Goal: Task Accomplishment & Management: Complete application form

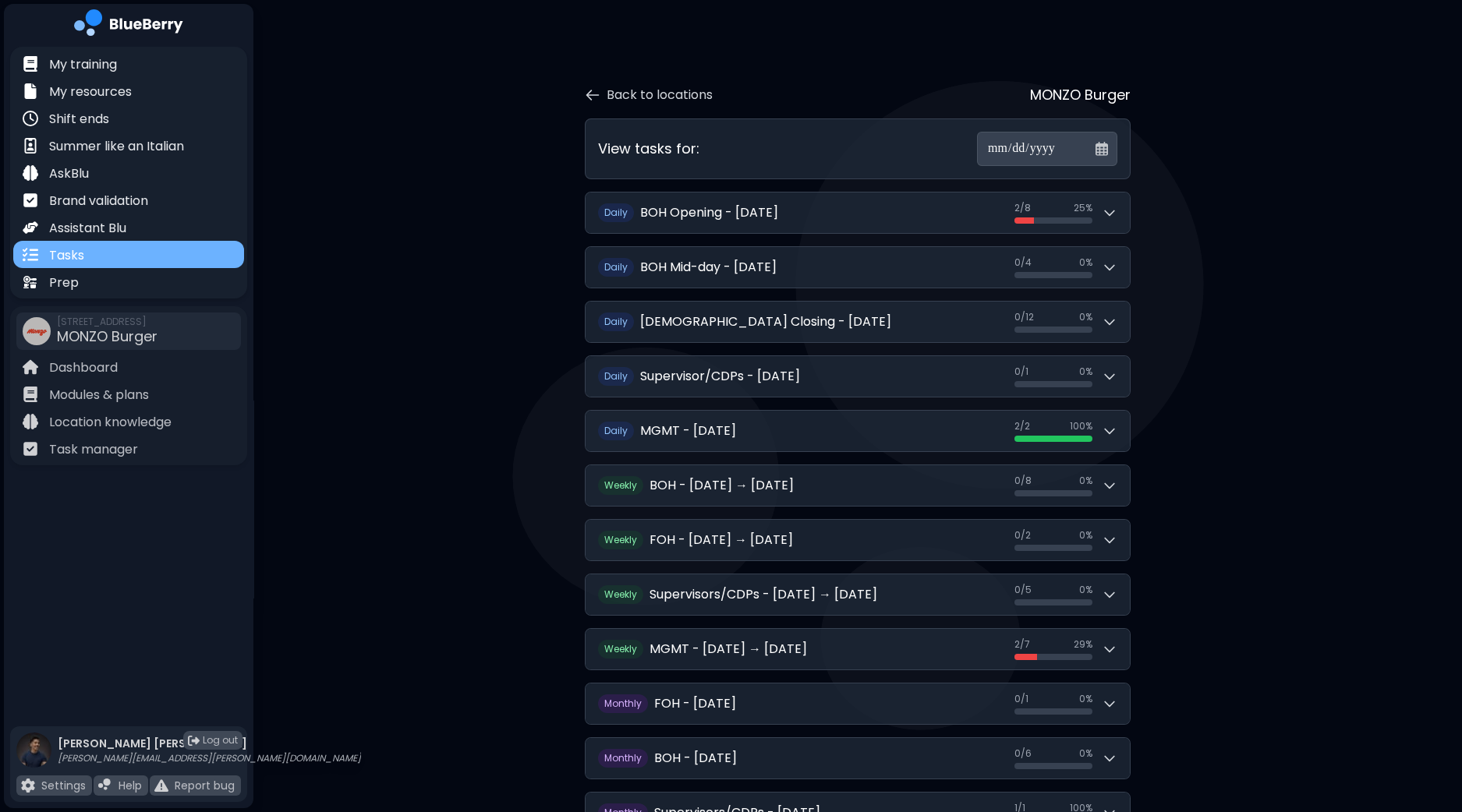
click at [83, 260] on div "Tasks" at bounding box center [128, 254] width 230 height 27
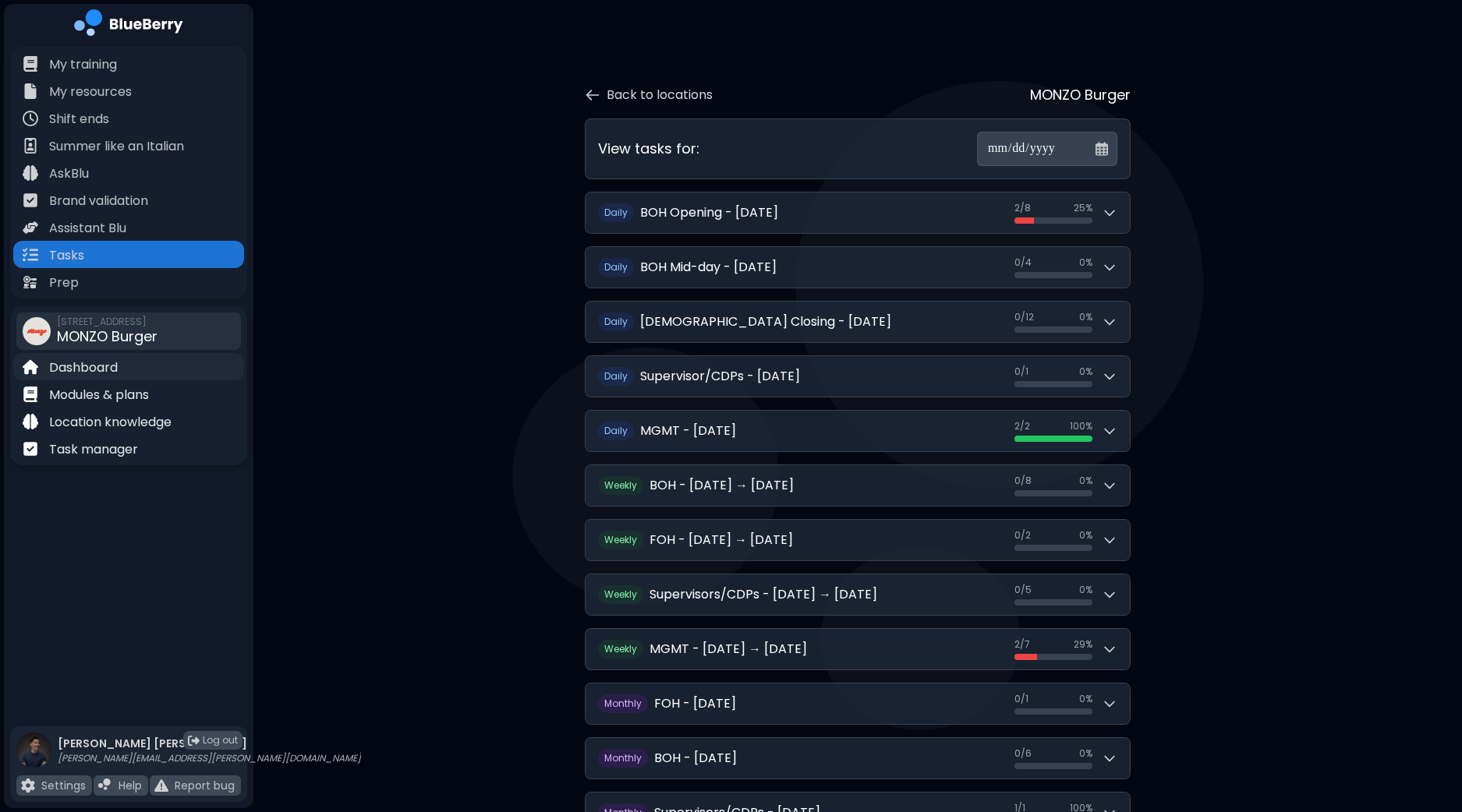
click at [103, 372] on p "Dashboard" at bounding box center [83, 368] width 69 height 19
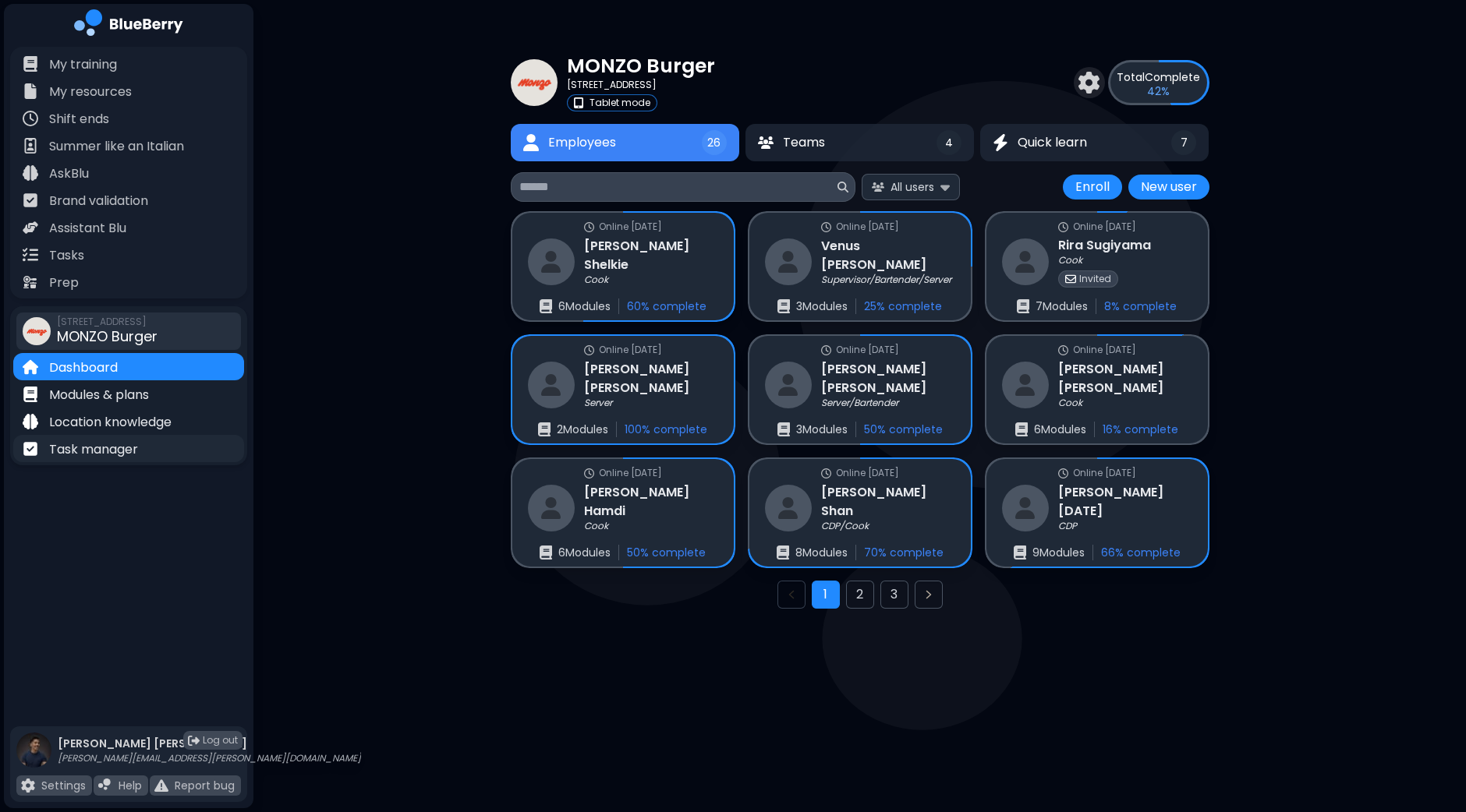
click at [104, 452] on p "Task manager" at bounding box center [94, 449] width 89 height 19
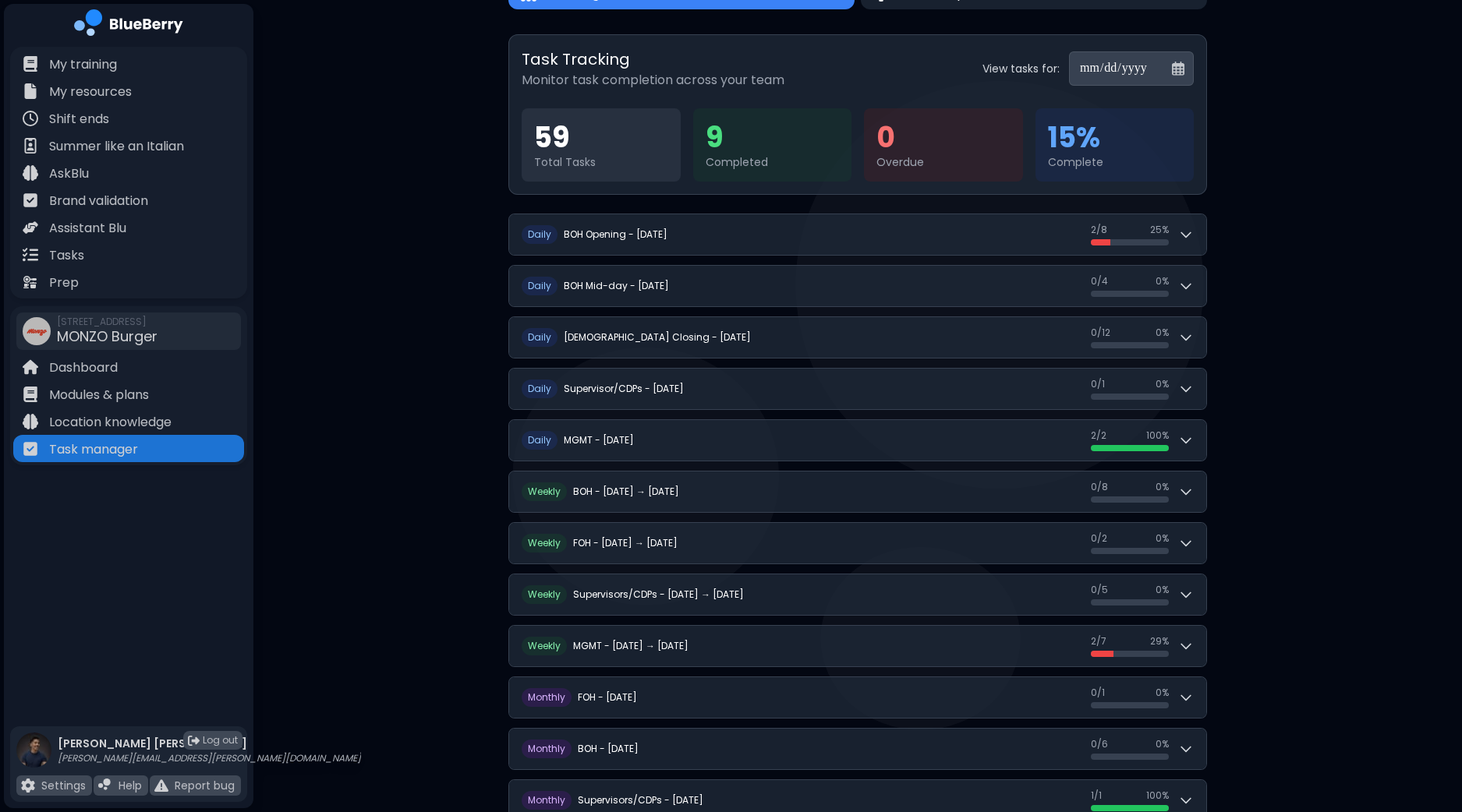
scroll to position [186, 0]
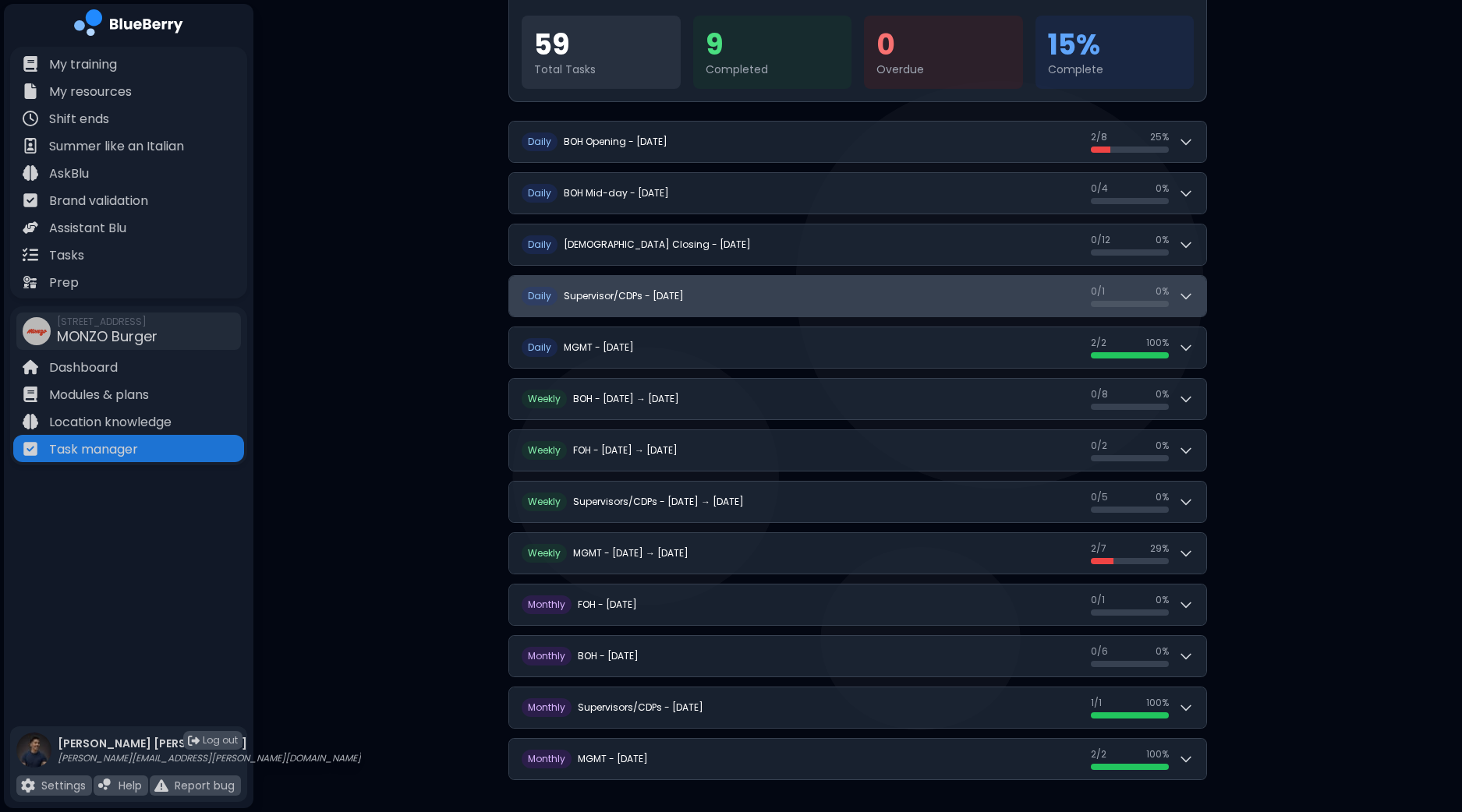
click at [1189, 296] on icon at bounding box center [1186, 296] width 16 height 16
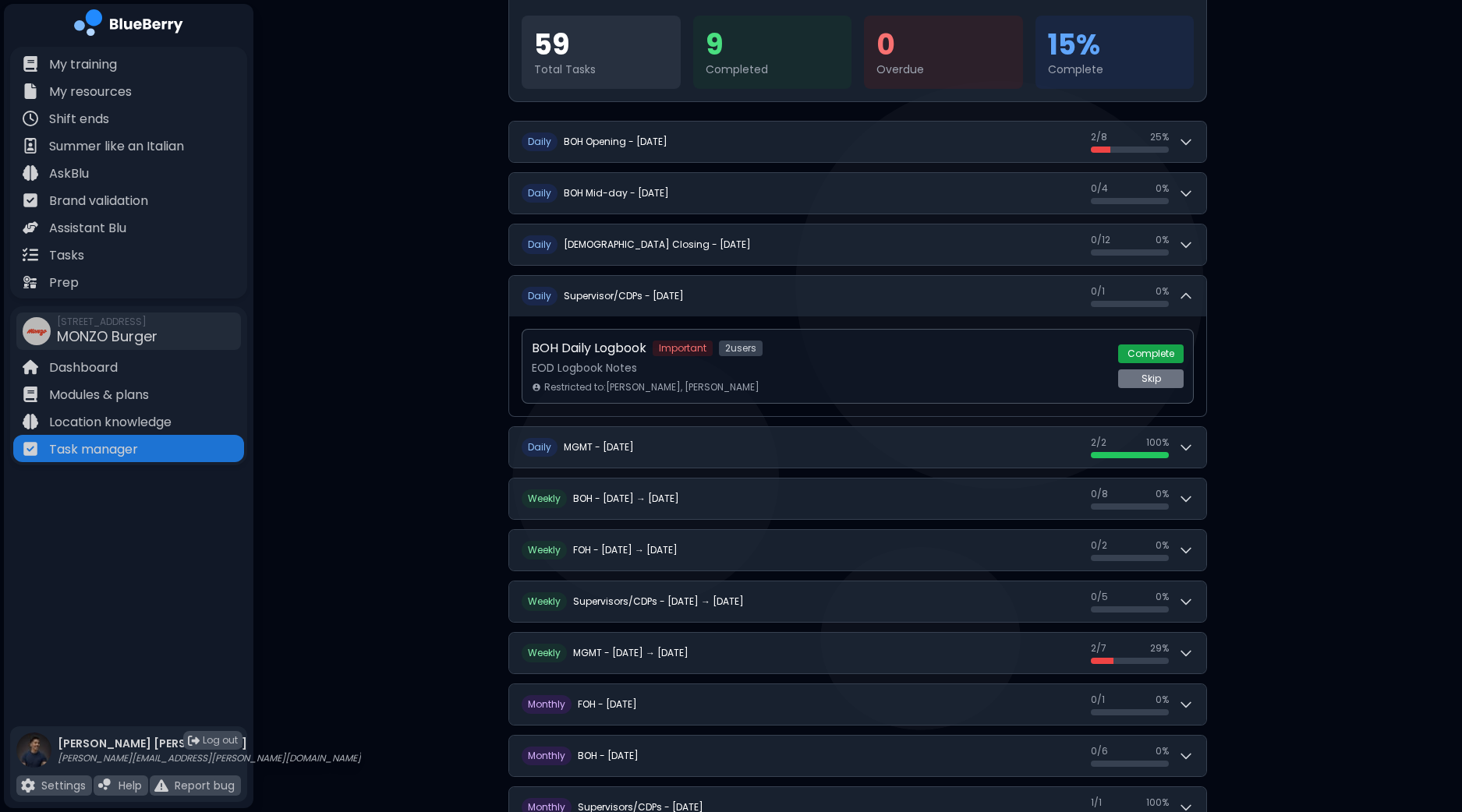
click at [1165, 349] on button "Complete" at bounding box center [1150, 354] width 65 height 19
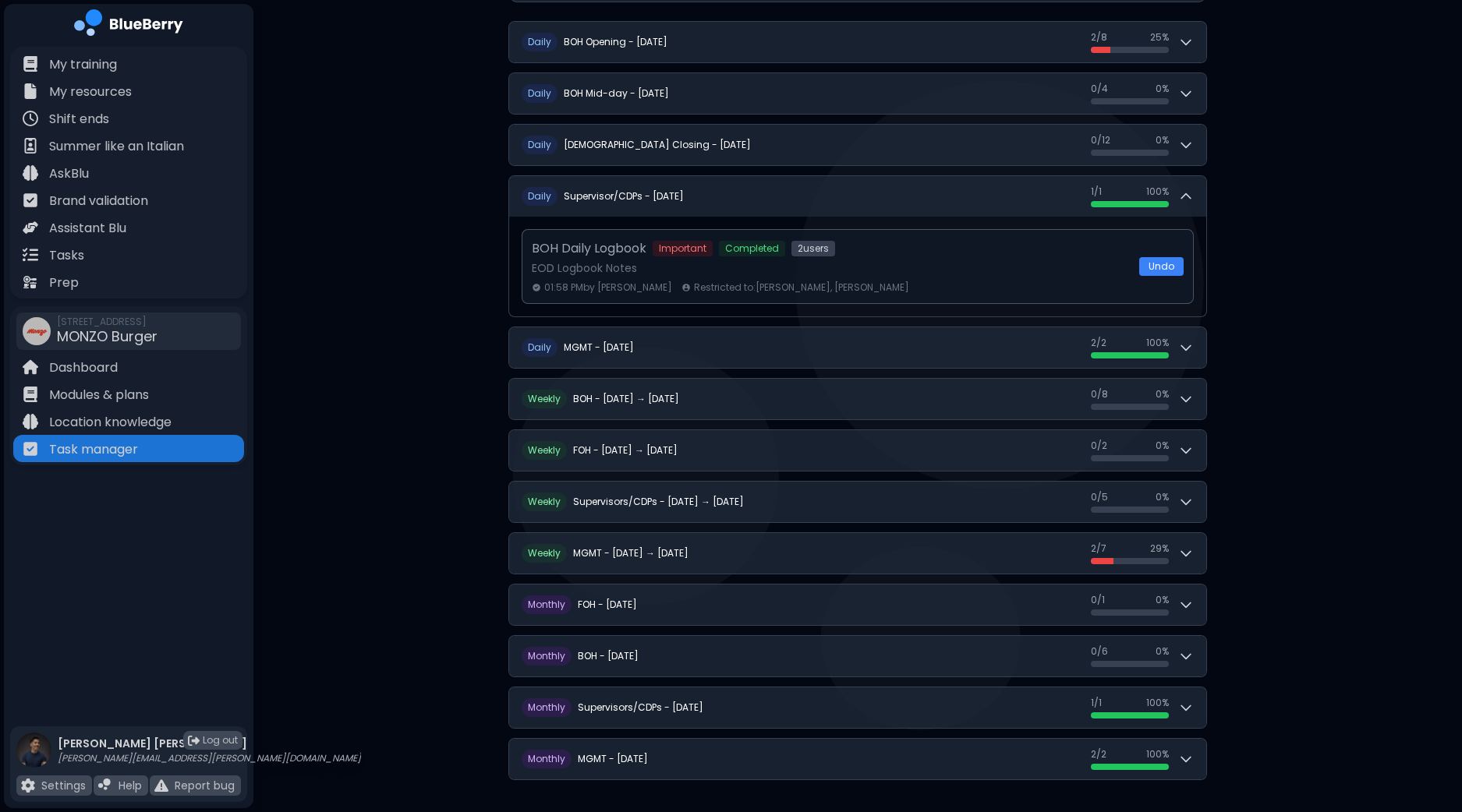
scroll to position [287, 0]
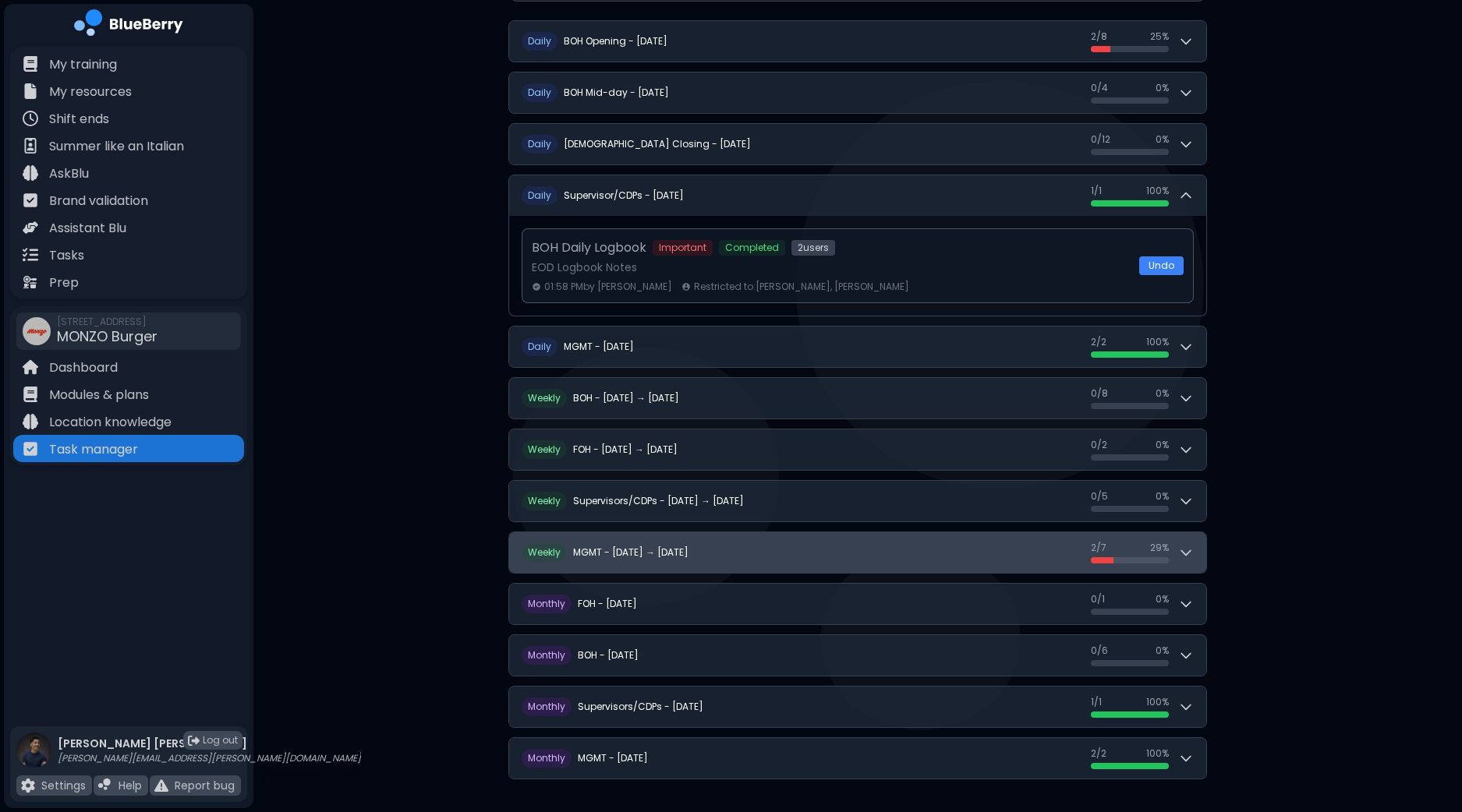
click at [1205, 550] on button "W eekly MGMT - [DATE] → [DATE] 2 / 7 2 / 7 29 %" at bounding box center [858, 552] width 697 height 41
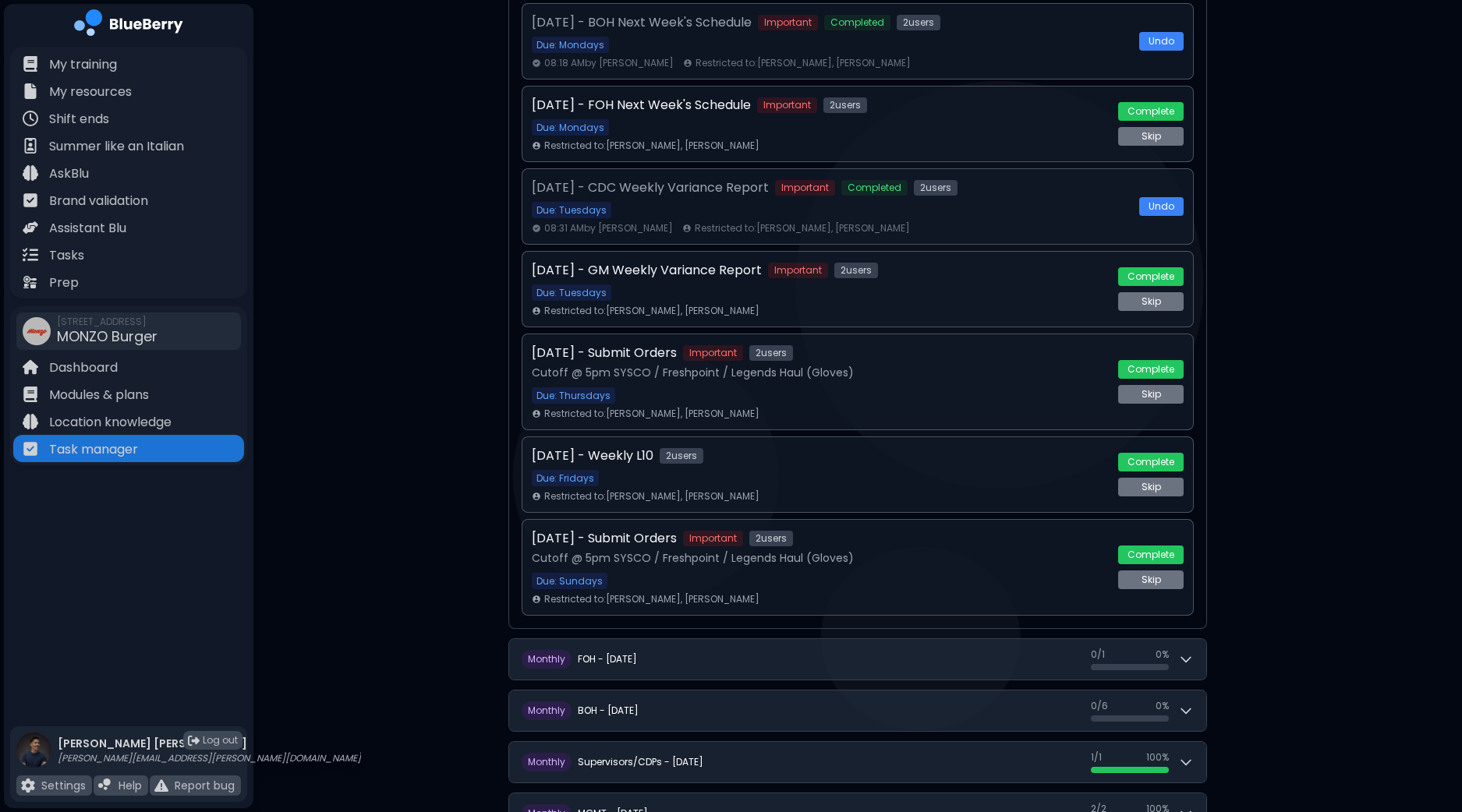
scroll to position [871, 0]
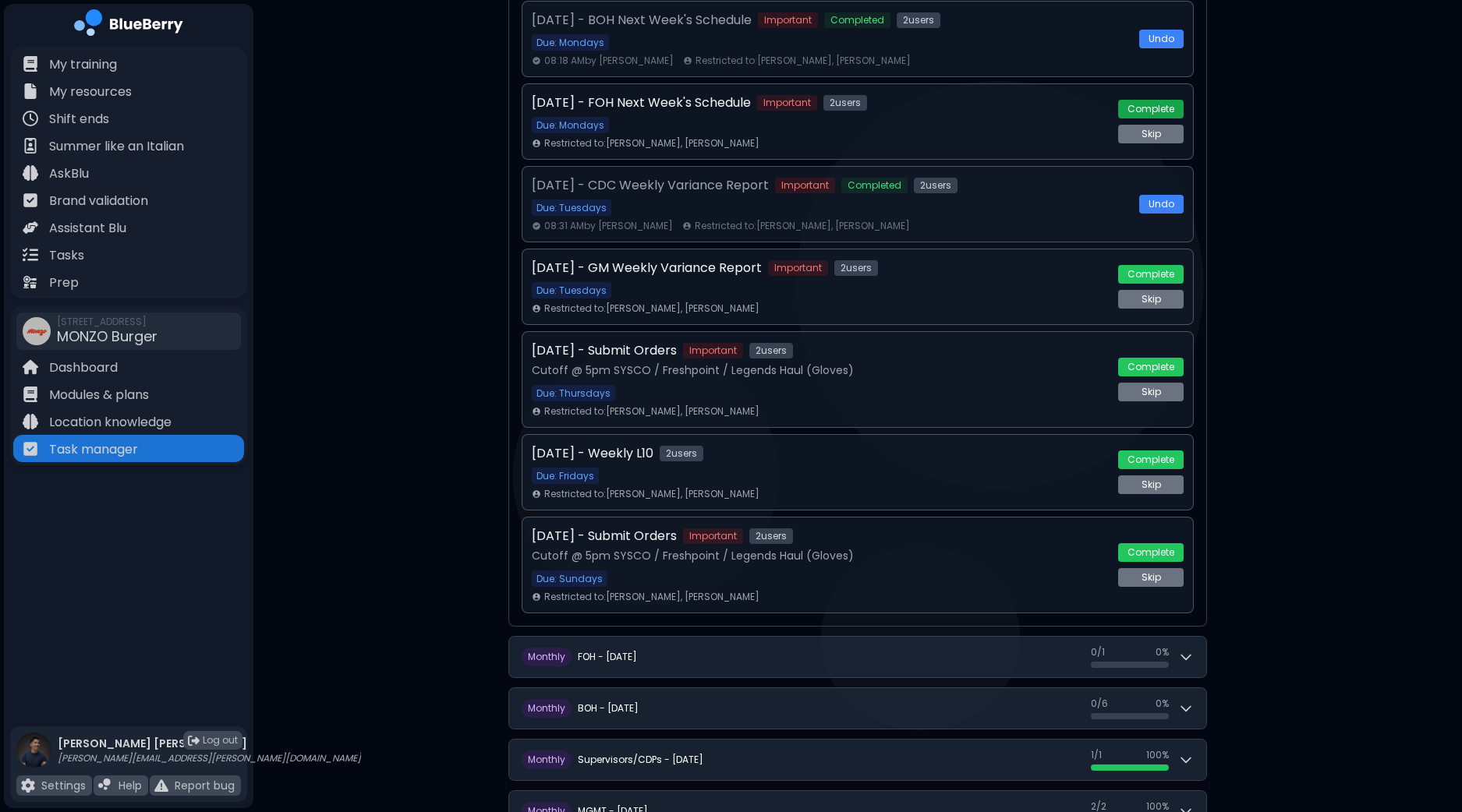
click at [1168, 107] on button "Complete" at bounding box center [1150, 110] width 65 height 19
click at [1167, 124] on button "Undo" at bounding box center [1161, 122] width 44 height 19
click at [1169, 130] on button "Skip" at bounding box center [1150, 134] width 65 height 19
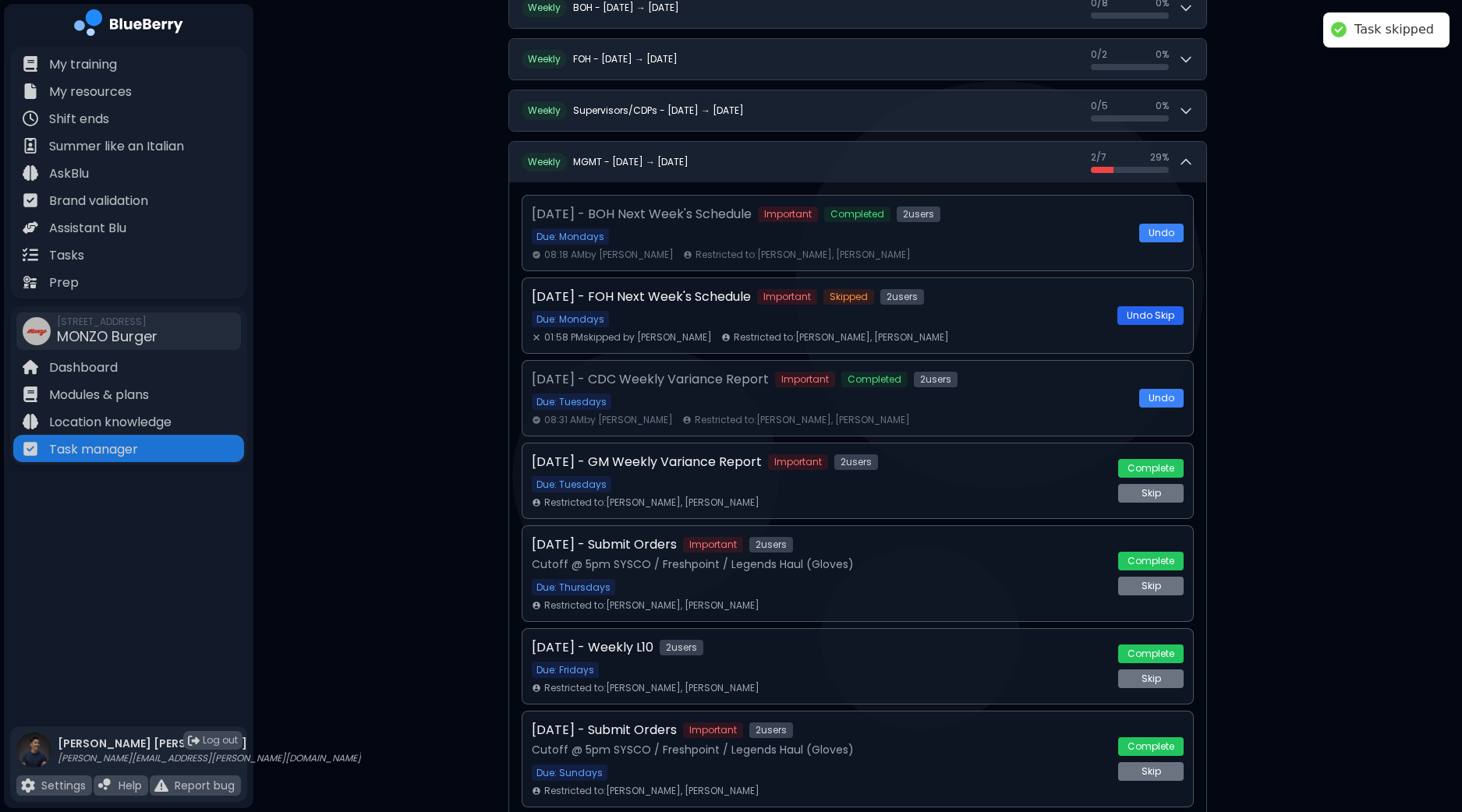
scroll to position [677, 0]
click at [1148, 490] on button "Skip" at bounding box center [1150, 495] width 65 height 19
click at [1316, 380] on div "**********" at bounding box center [858, 194] width 1209 height 1742
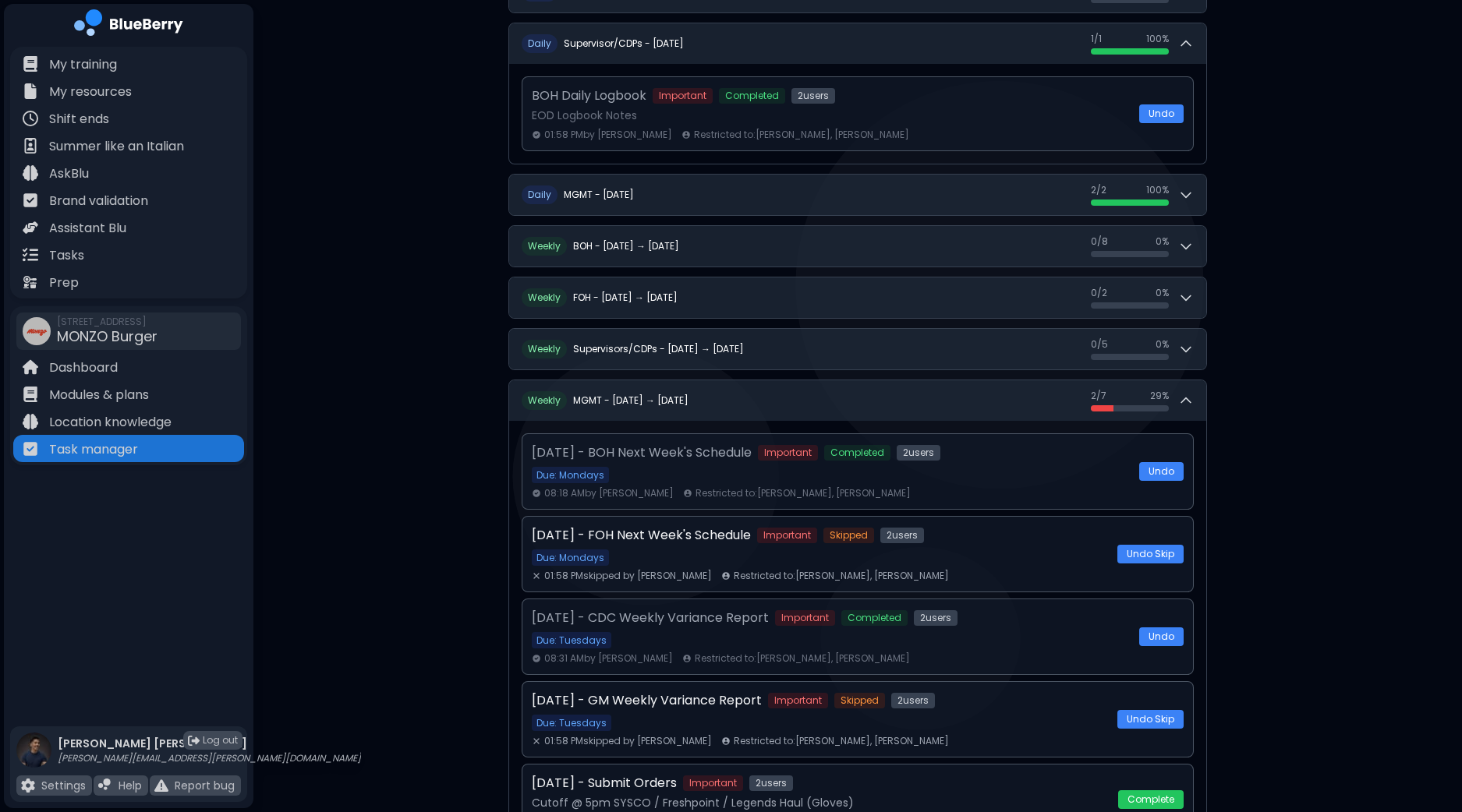
scroll to position [435, 0]
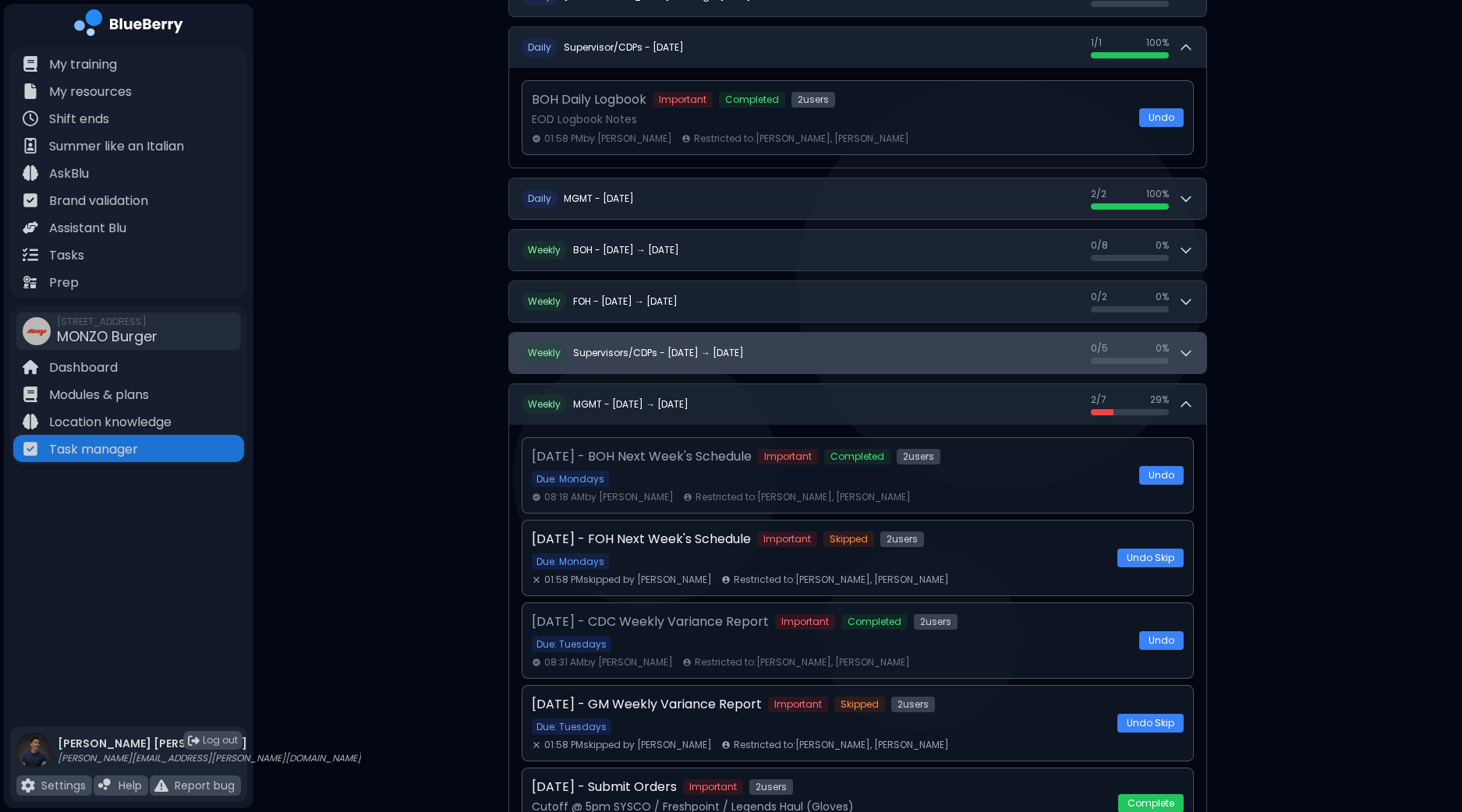
click at [1177, 342] on div "0 / 5 0 / 5 0 %" at bounding box center [1142, 352] width 103 height 22
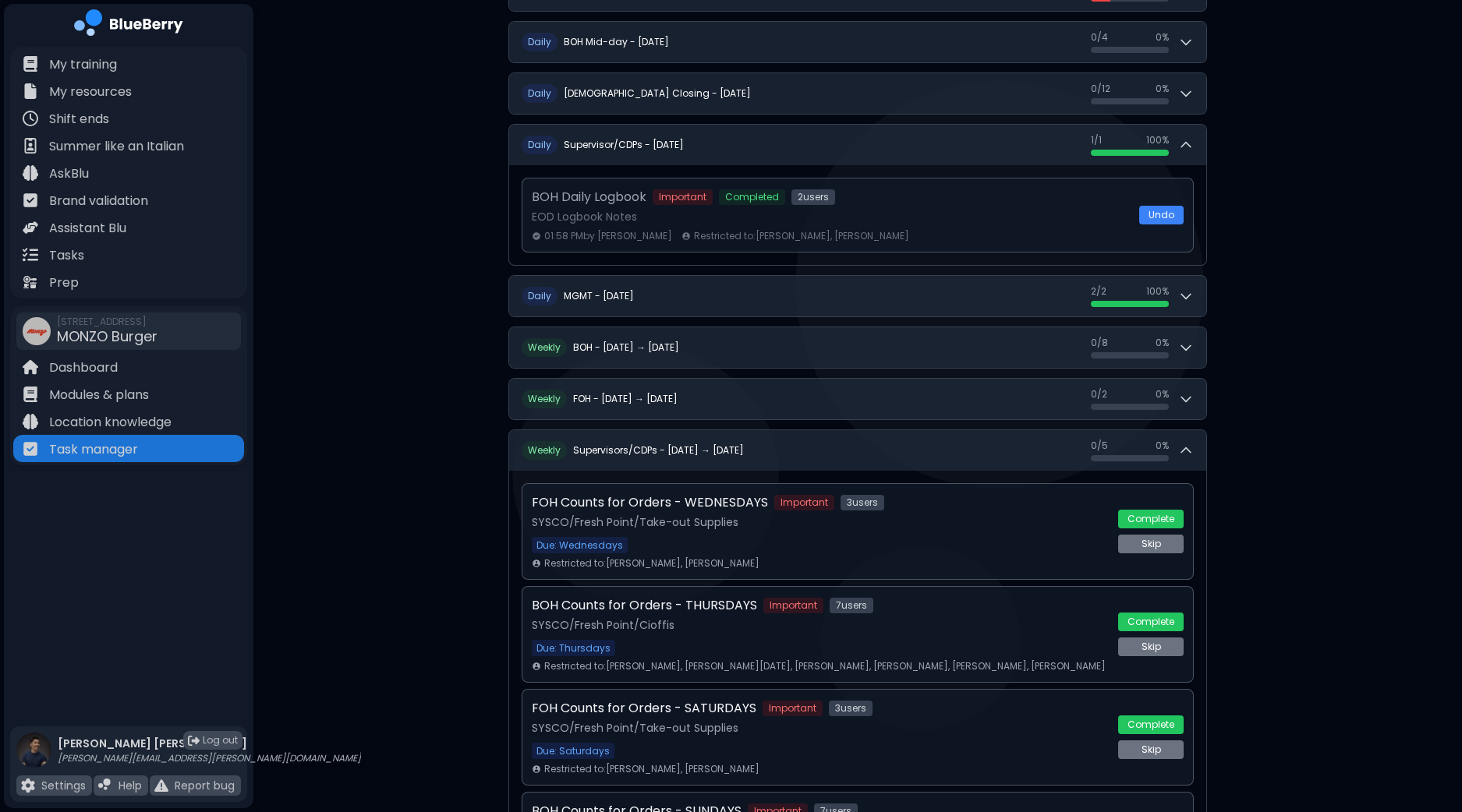
scroll to position [825, 0]
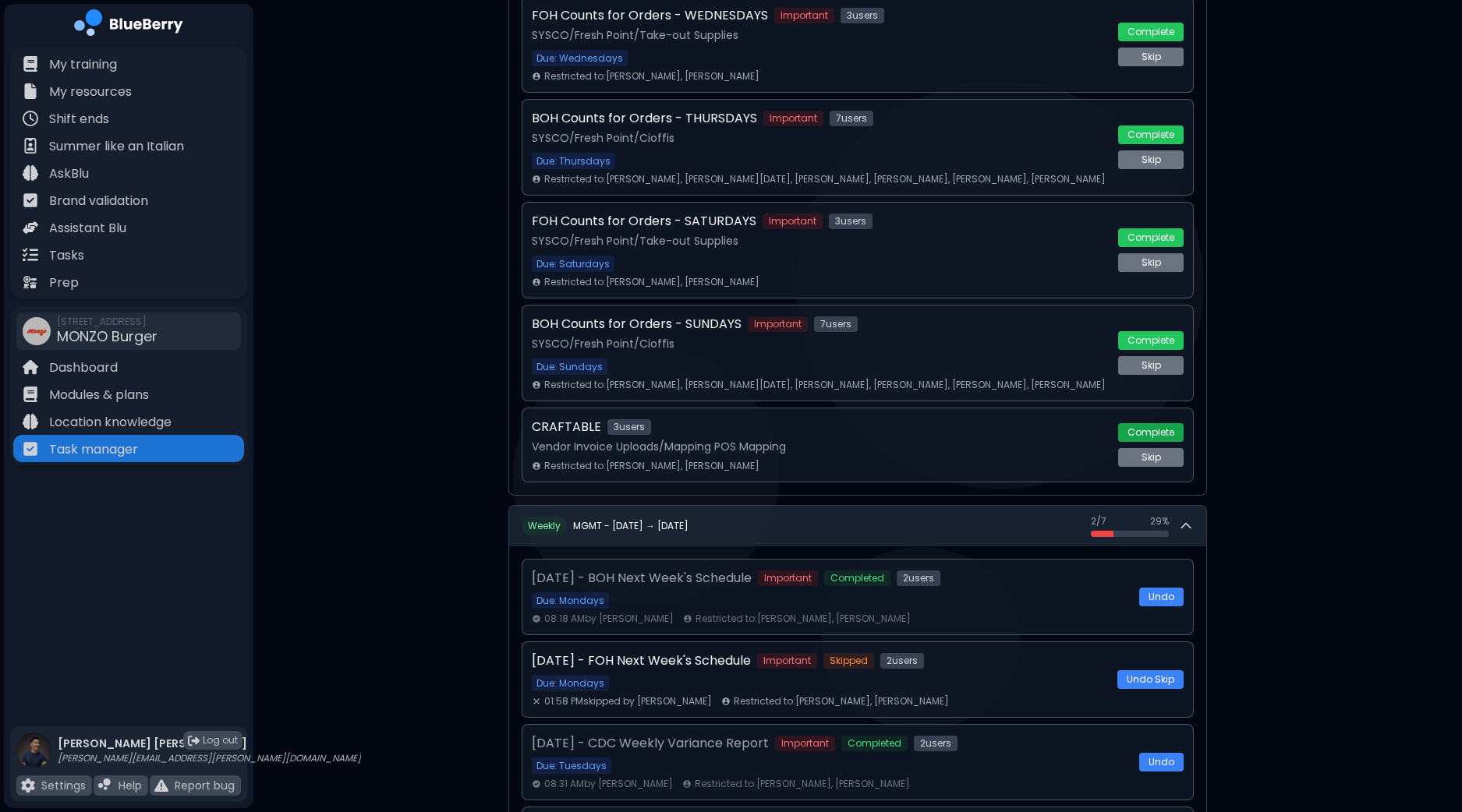
click at [1165, 427] on button "Complete" at bounding box center [1150, 432] width 65 height 19
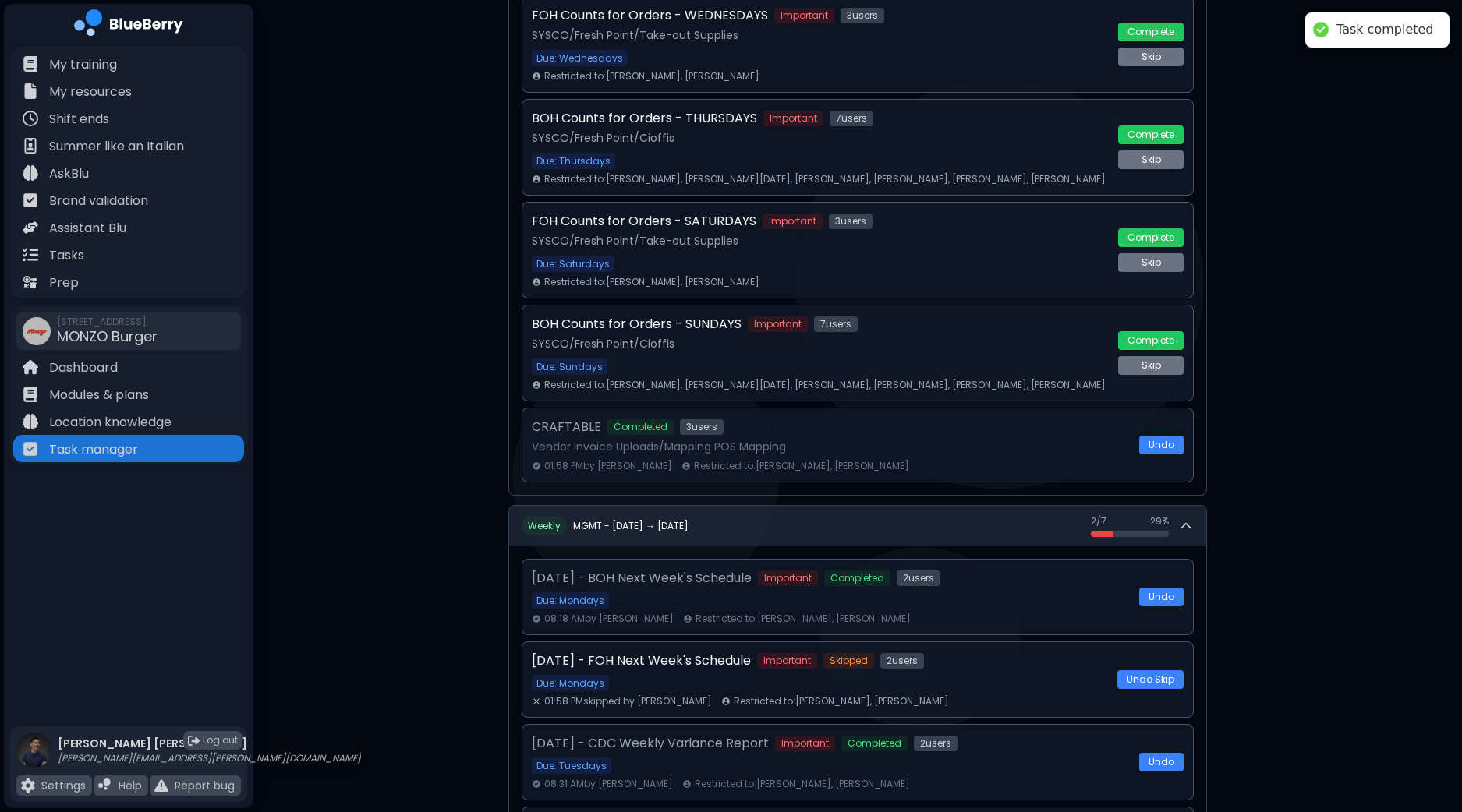
click at [1298, 366] on div "**********" at bounding box center [858, 301] width 1209 height 2253
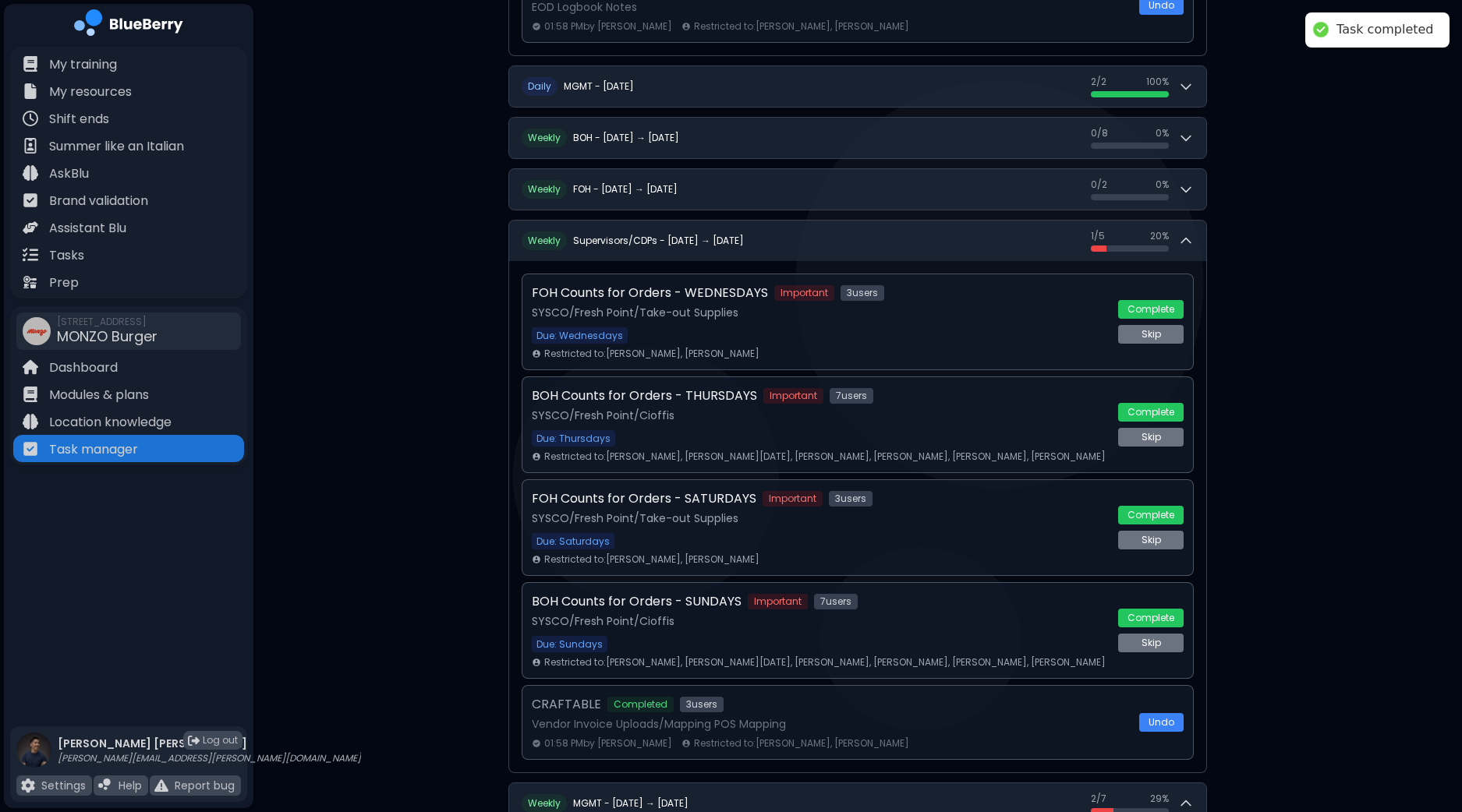
scroll to position [435, 0]
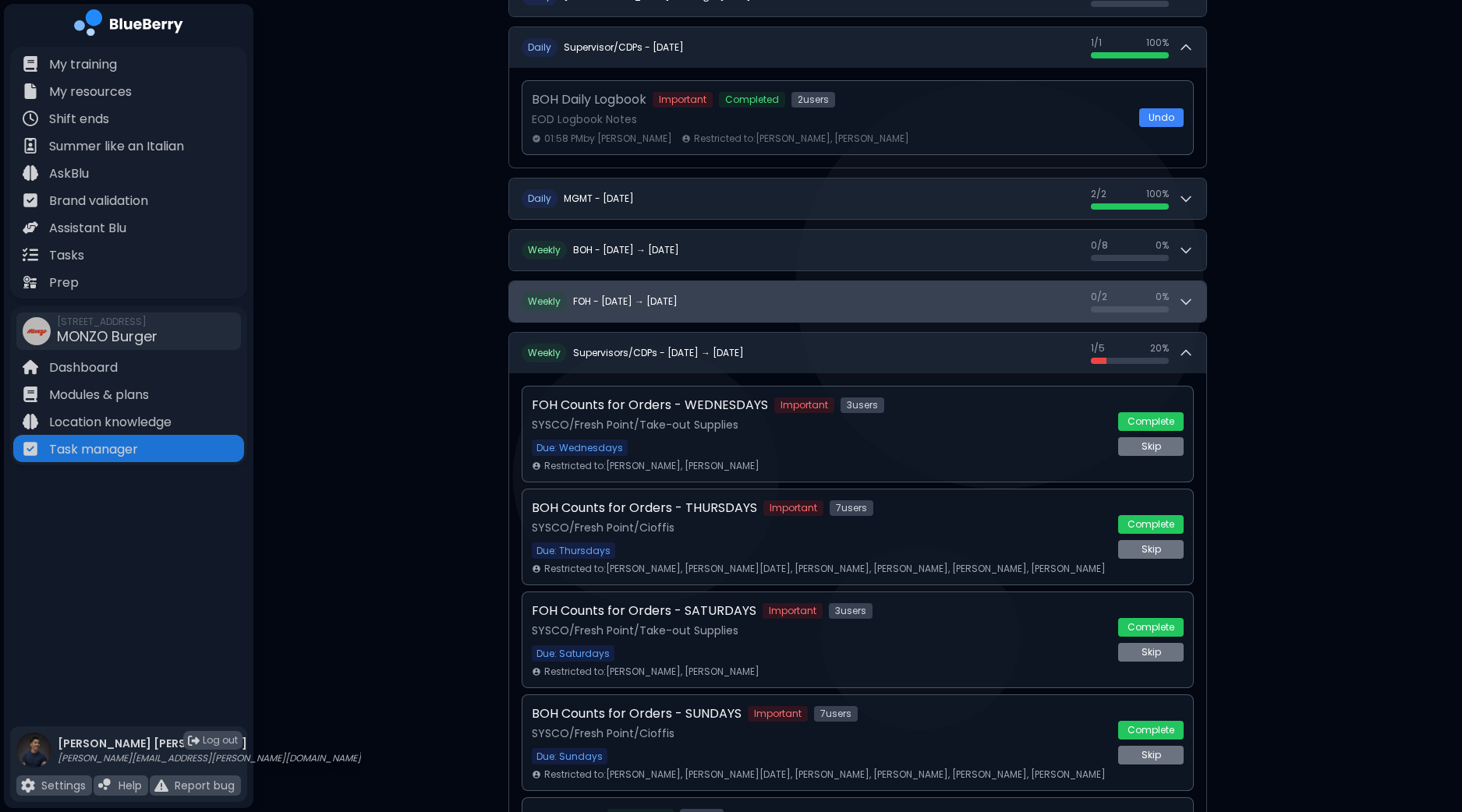
click at [1202, 293] on button "W eekly FOH - [DATE] → [DATE] 0 / 2 0 / 2 0 %" at bounding box center [858, 301] width 697 height 41
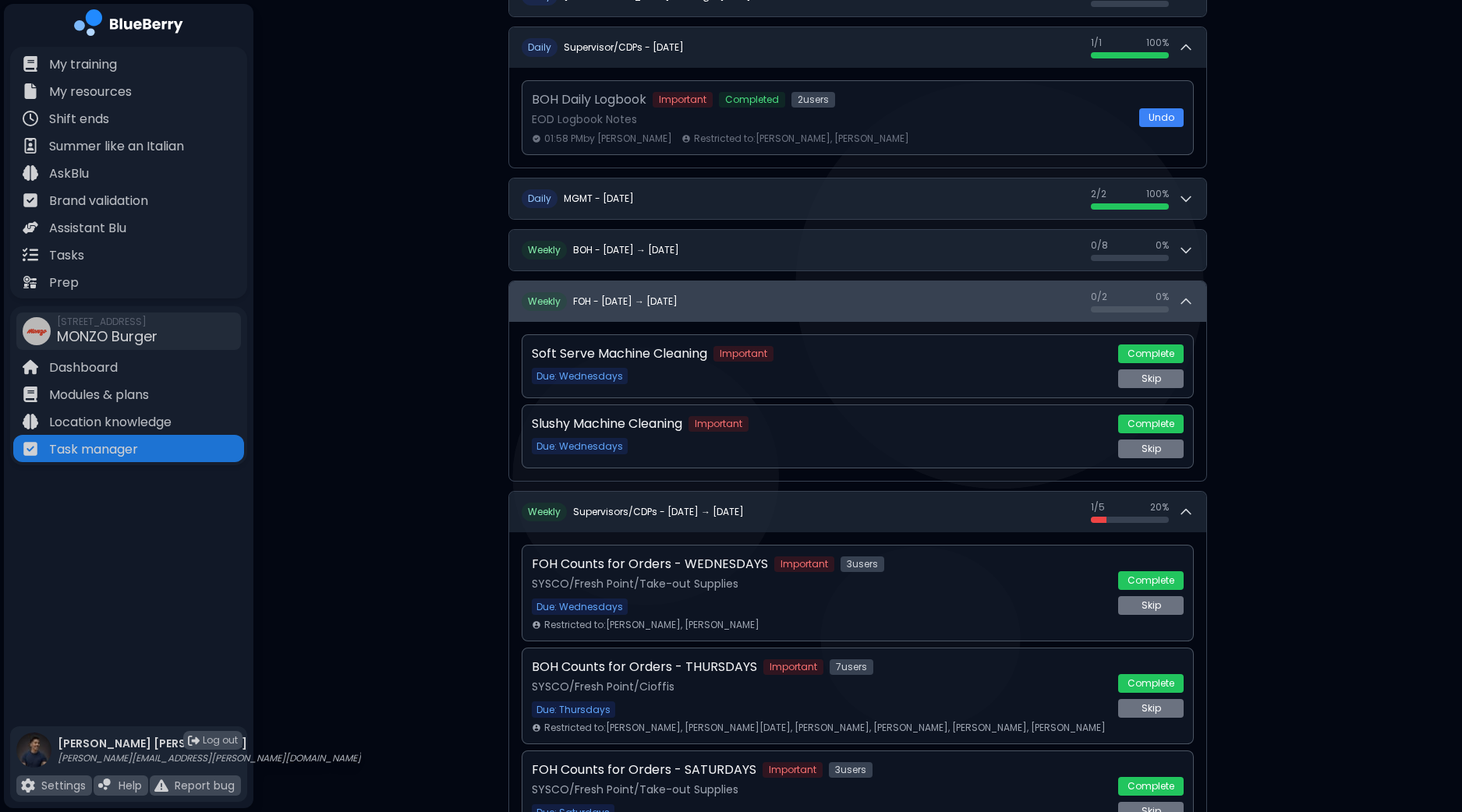
click at [1202, 293] on button "W eekly FOH - [DATE] → [DATE] 0 / 2 0 / 2 0 %" at bounding box center [858, 301] width 697 height 41
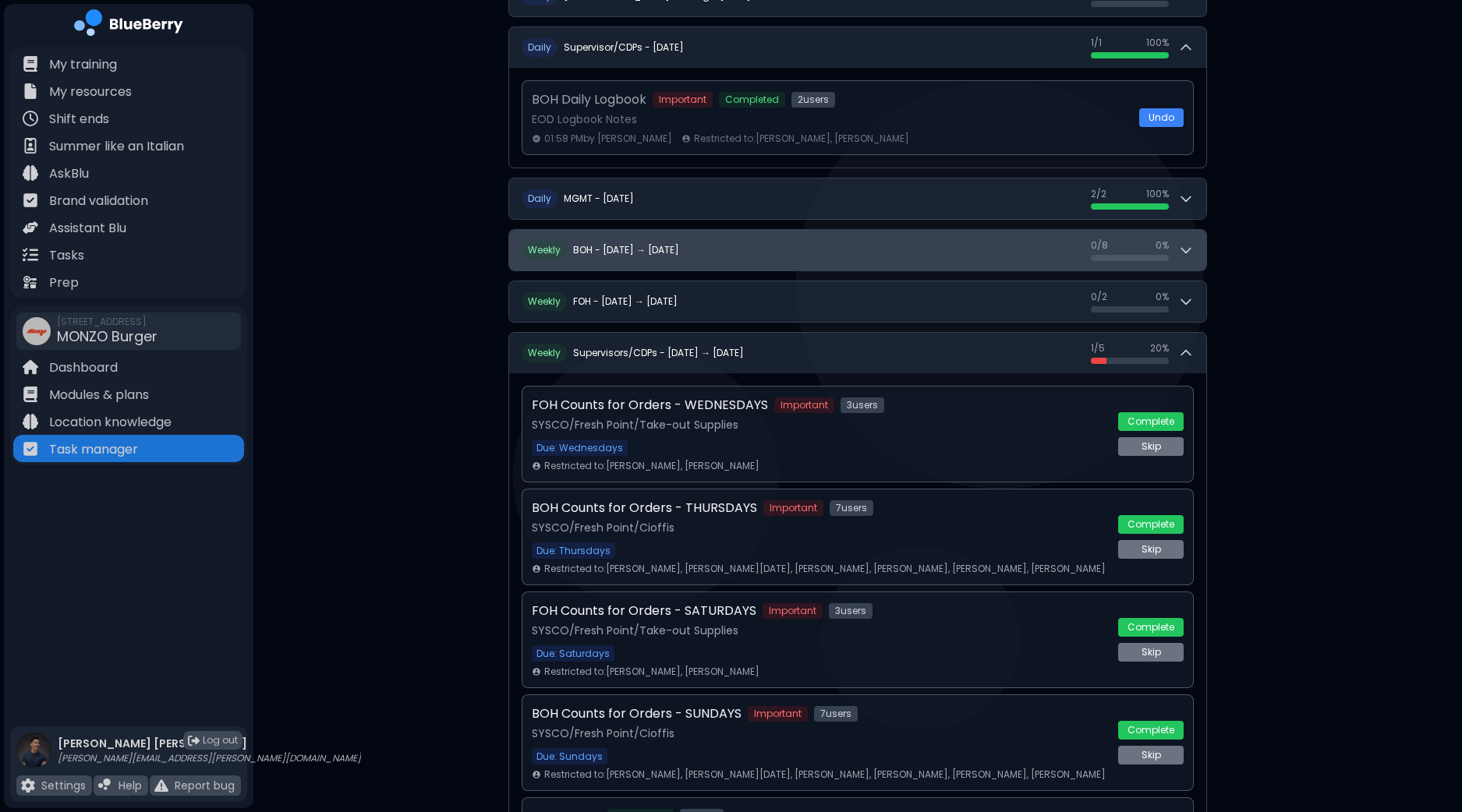
click at [1198, 254] on button "W eekly BOH - [DATE] → [DATE] 0 / 8 0 / 8 0 %" at bounding box center [858, 250] width 697 height 41
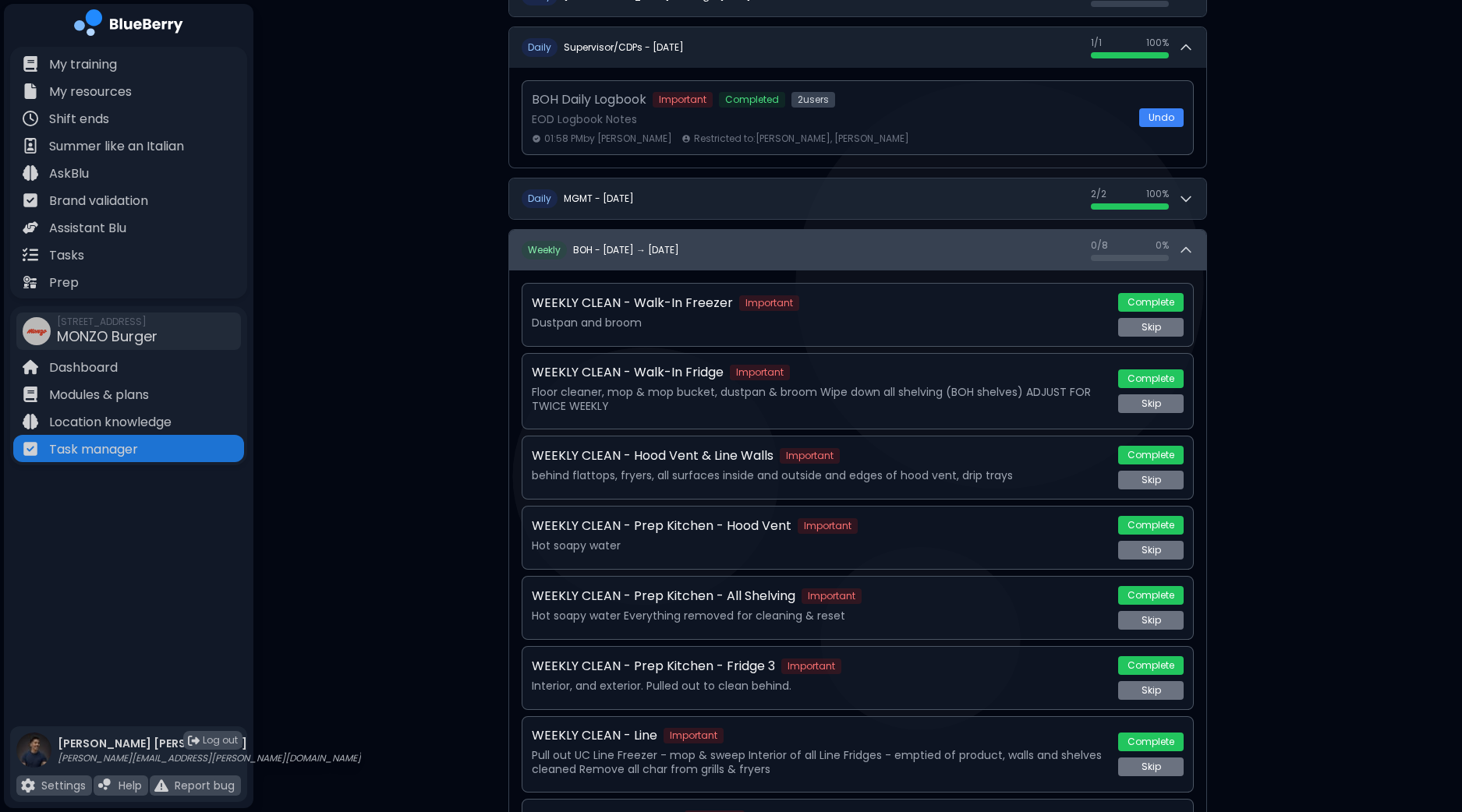
click at [1201, 247] on button "W eekly BOH - [DATE] → [DATE] 0 / 8 0 / 8 0 %" at bounding box center [858, 250] width 697 height 41
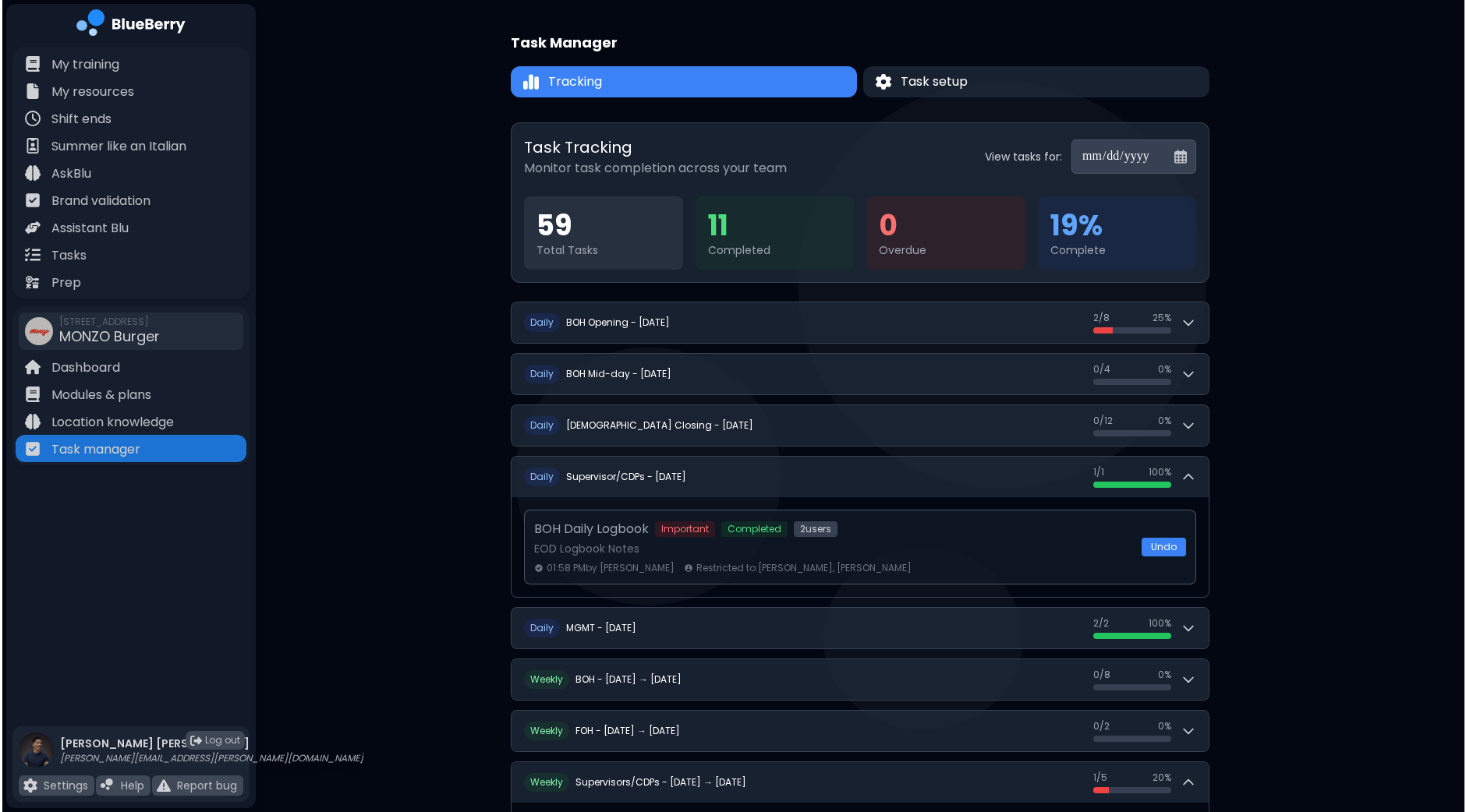
scroll to position [0, 0]
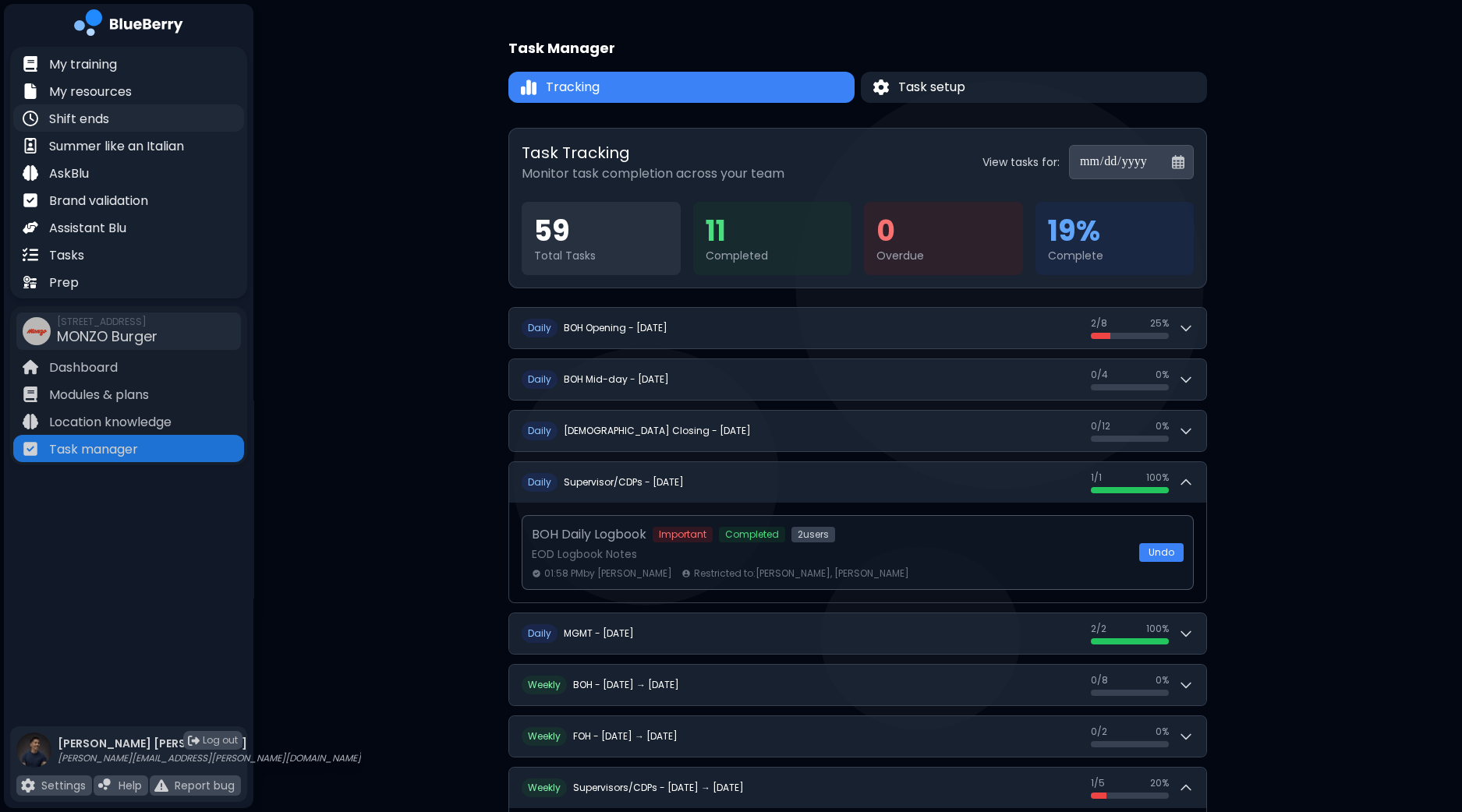
click at [110, 110] on p "Shift ends" at bounding box center [79, 119] width 60 height 19
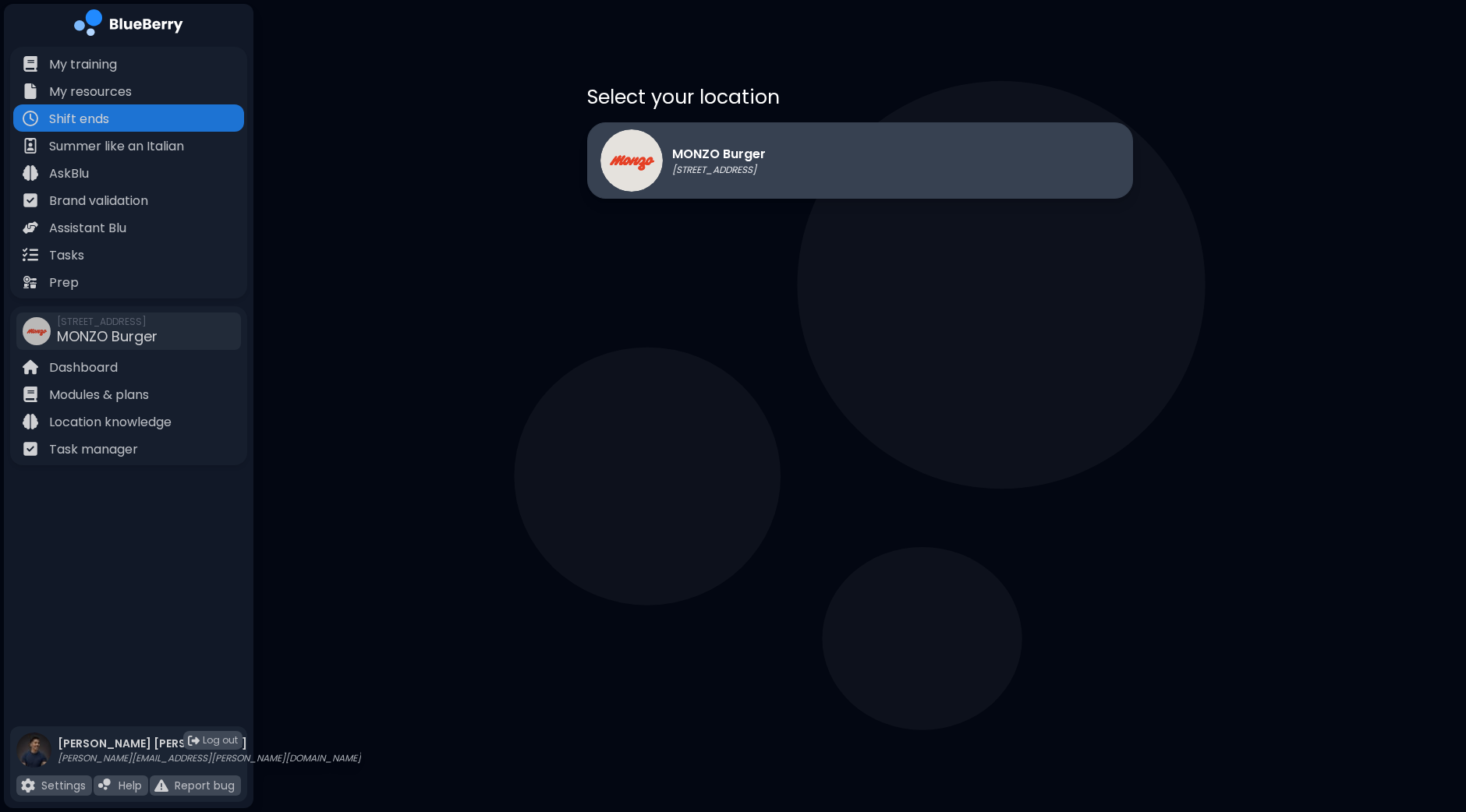
click at [766, 177] on div "MONZO Burger [STREET_ADDRESS]" at bounding box center [683, 161] width 165 height 62
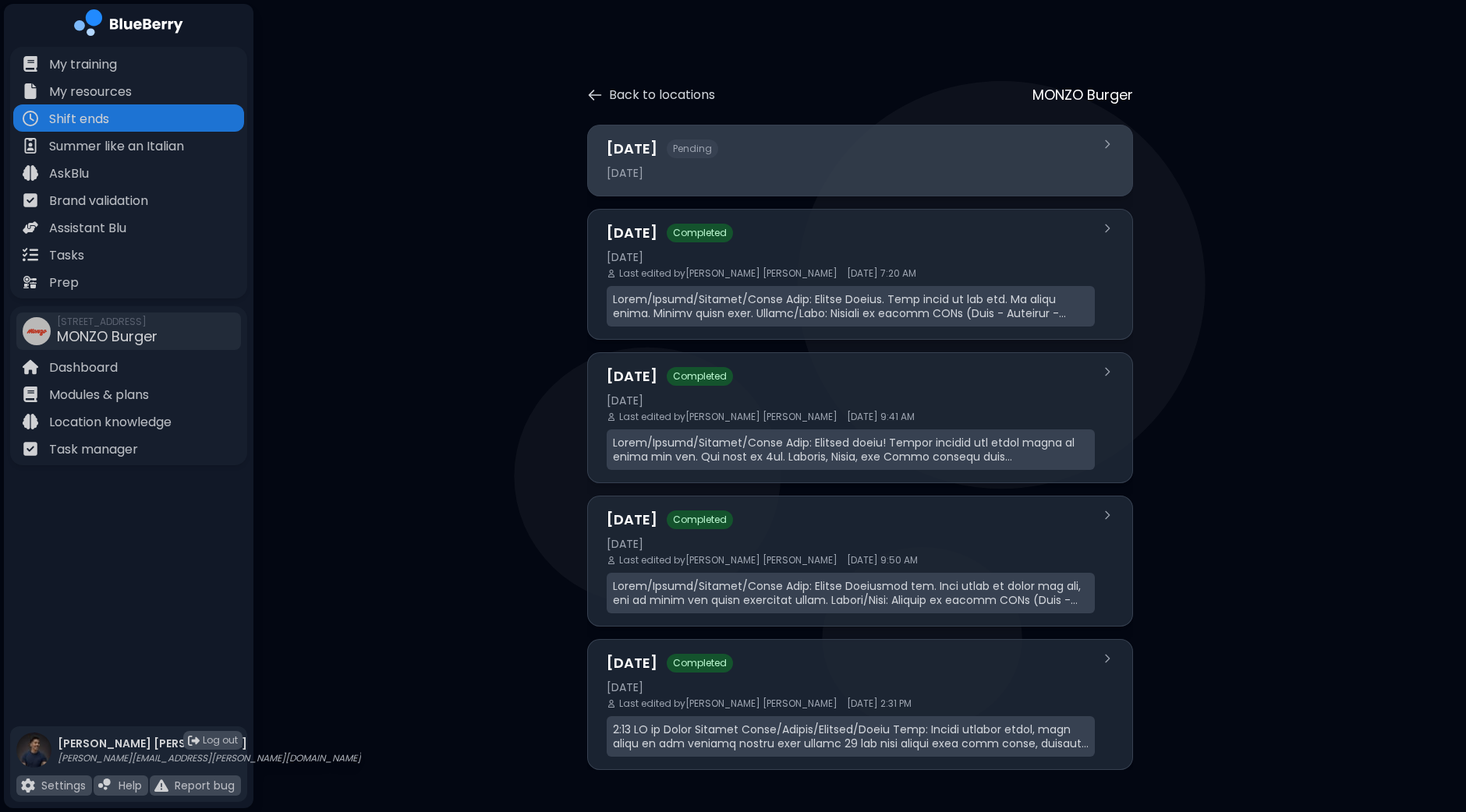
click at [792, 164] on div "[DATE] Pending [DATE]" at bounding box center [850, 161] width 488 height 45
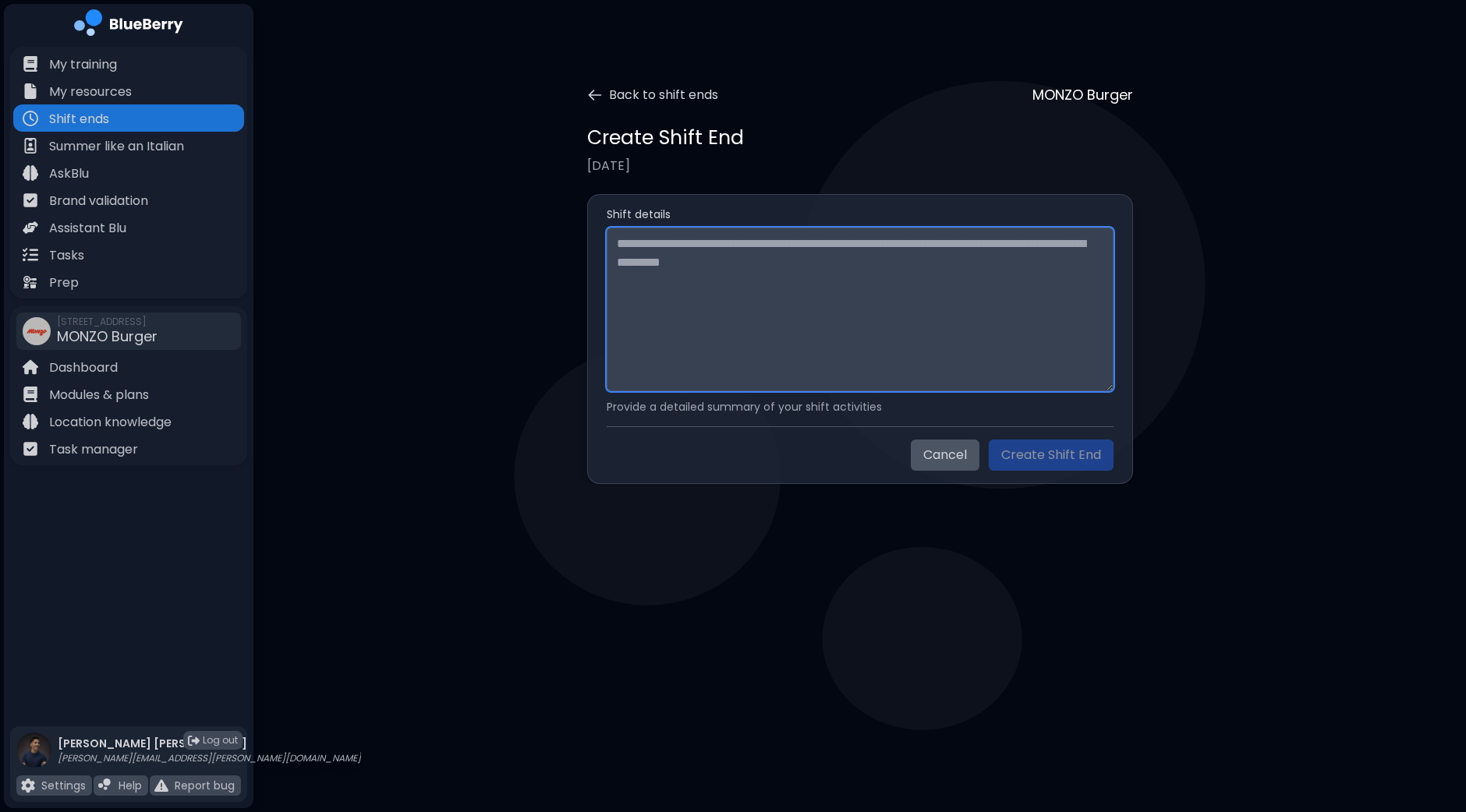
click at [723, 270] on textarea at bounding box center [860, 309] width 507 height 163
paste textarea "**********"
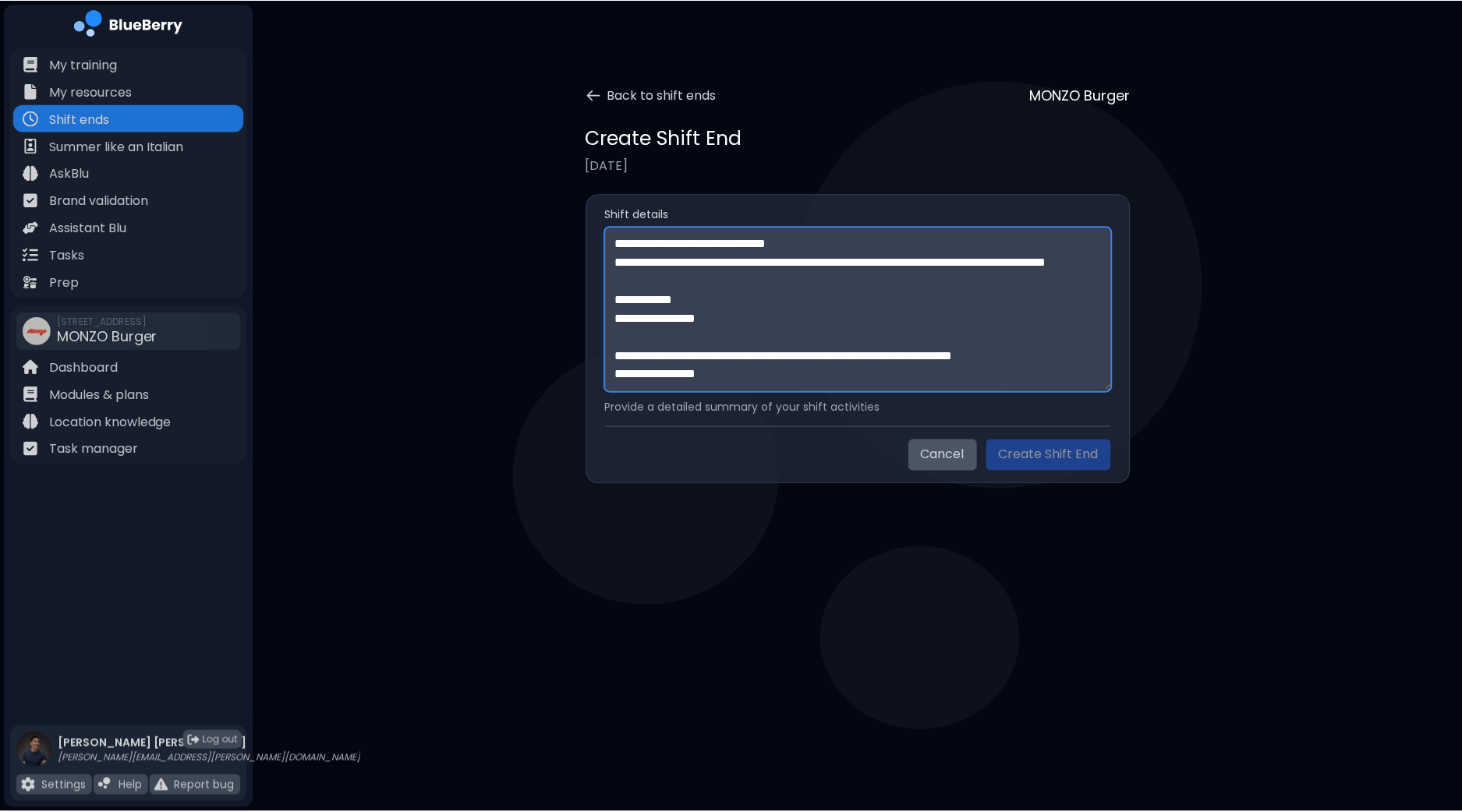
scroll to position [441, 0]
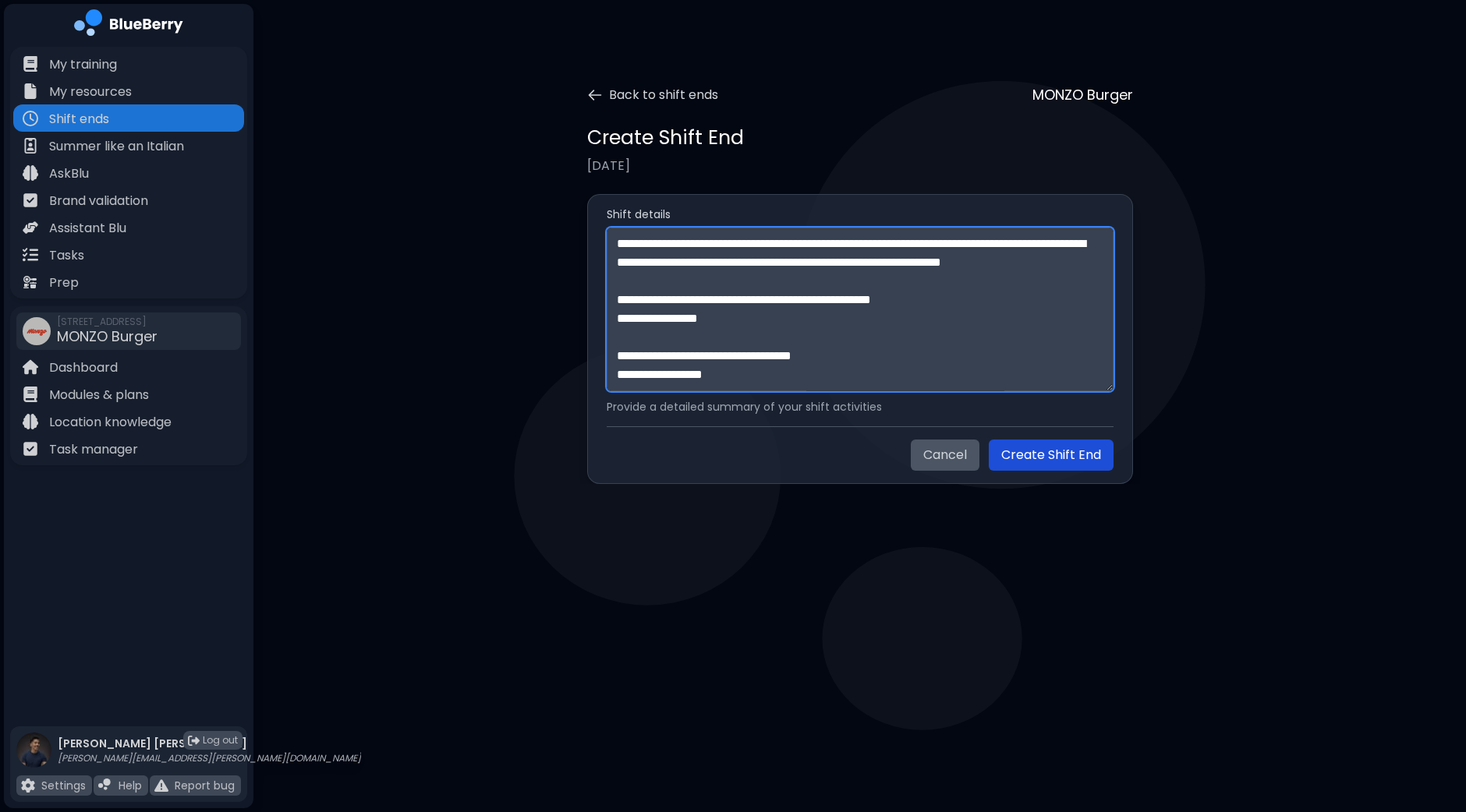
type textarea "**********"
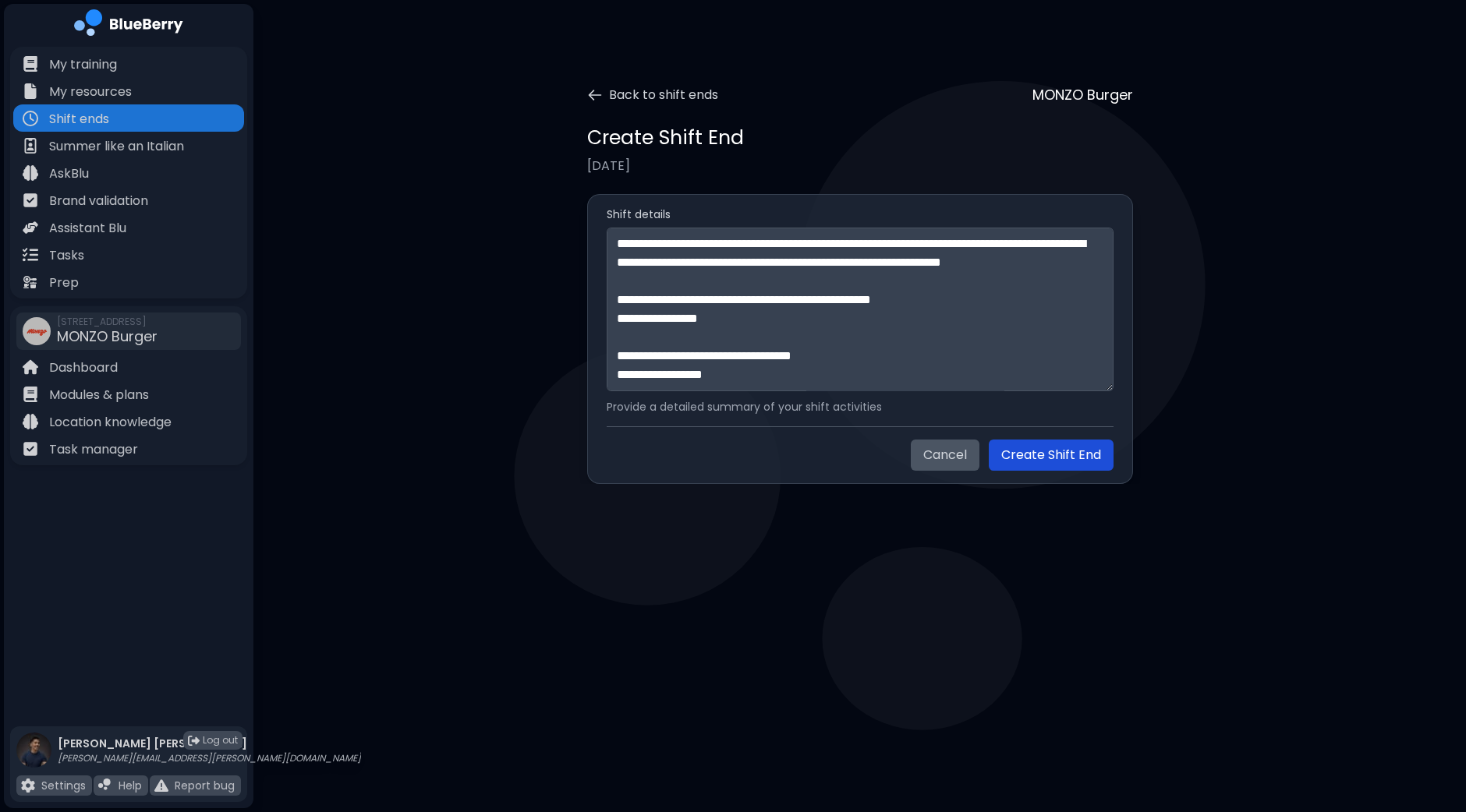
click at [1031, 453] on button "Create Shift End" at bounding box center [1051, 455] width 125 height 31
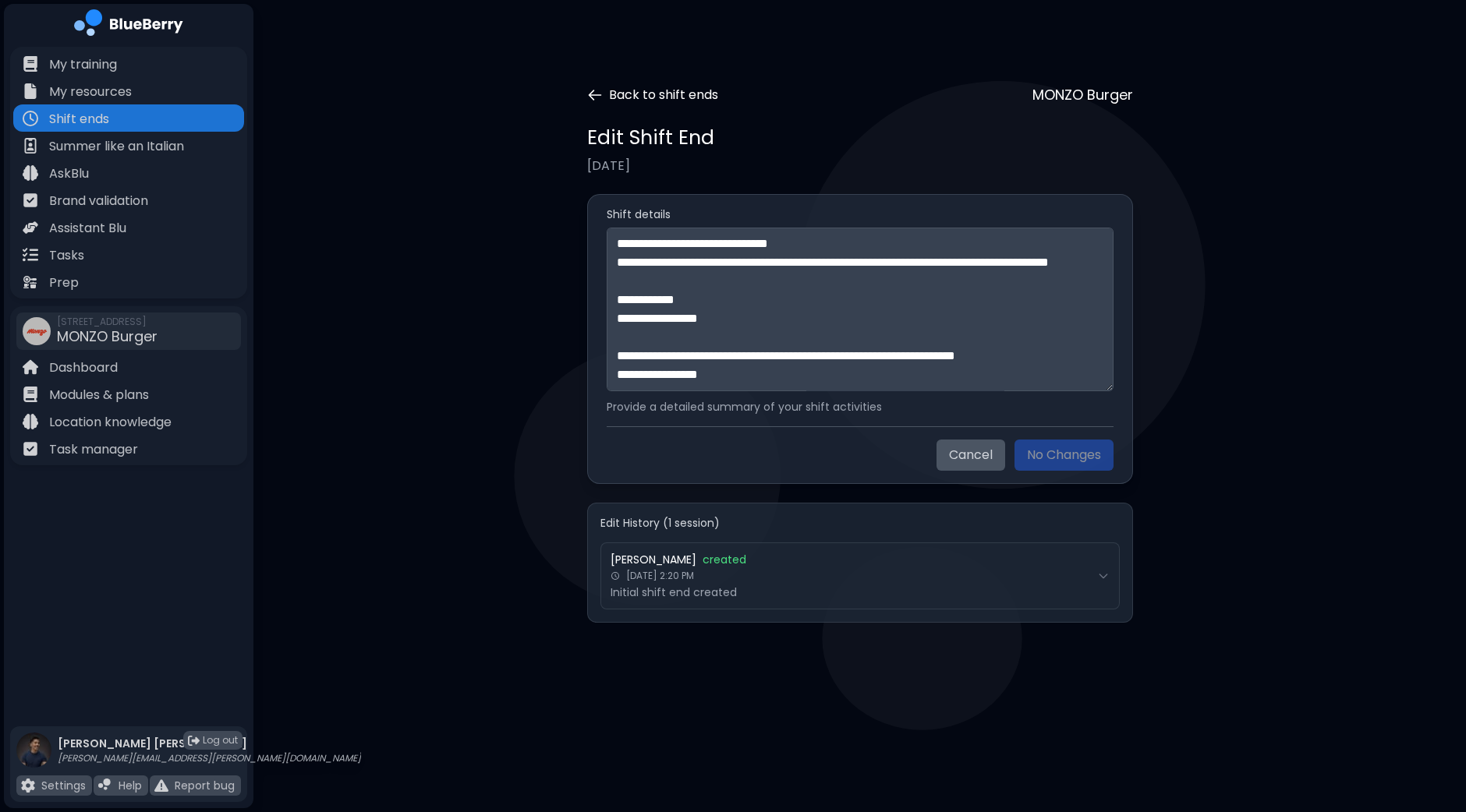
click at [599, 95] on icon at bounding box center [595, 94] width 16 height 16
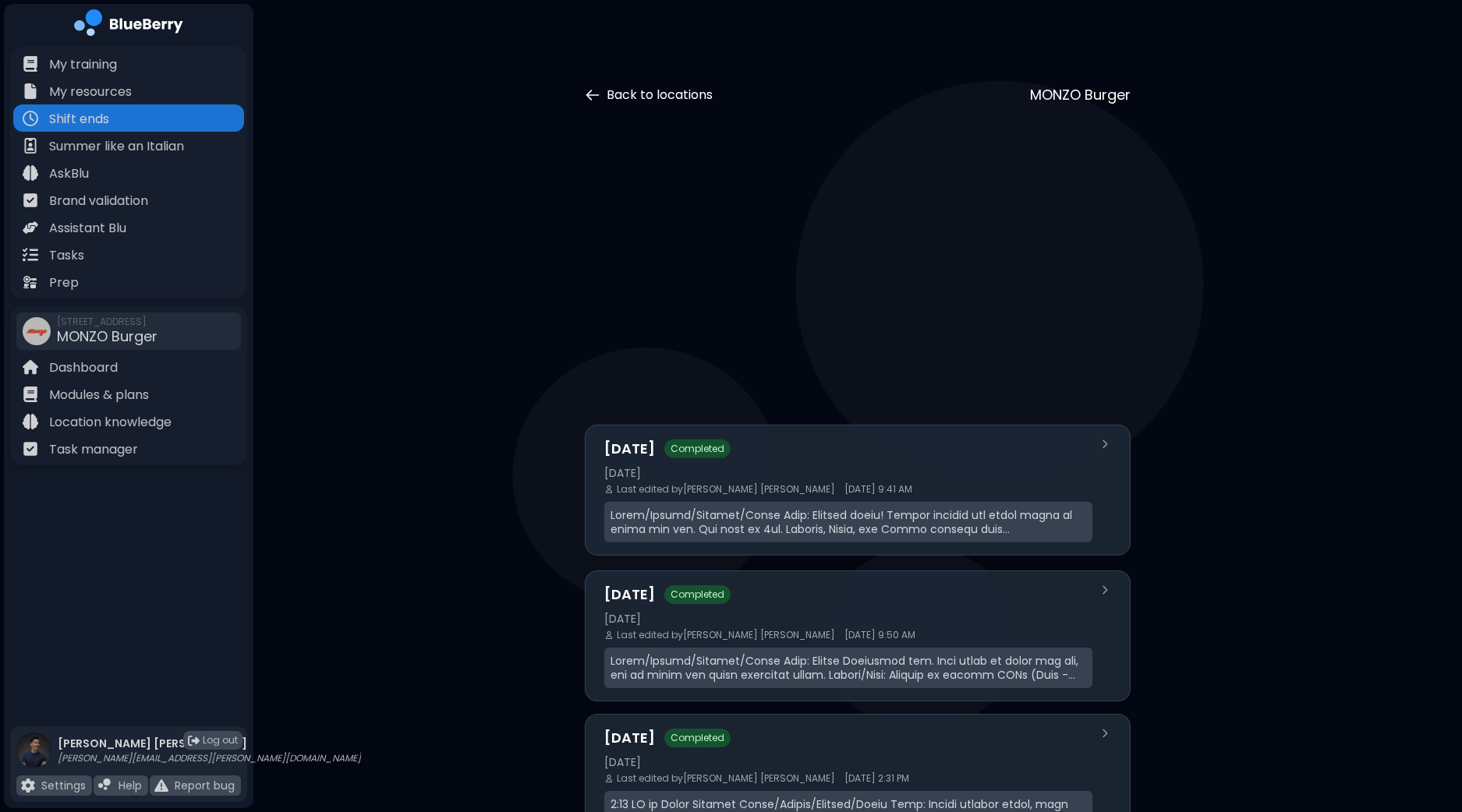
click at [619, 95] on button "Back to locations" at bounding box center [648, 95] width 128 height 19
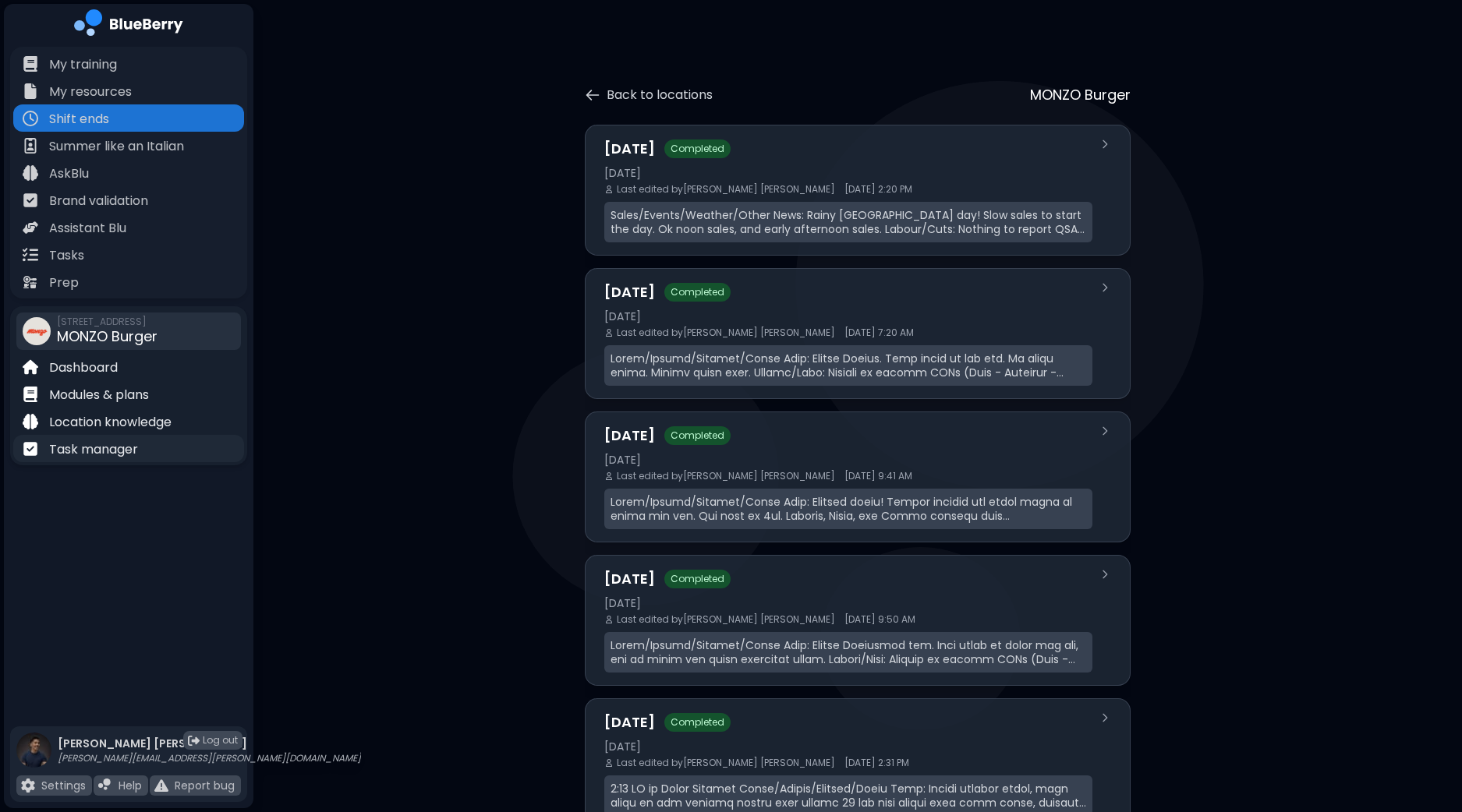
click at [110, 446] on p "Task manager" at bounding box center [94, 449] width 89 height 19
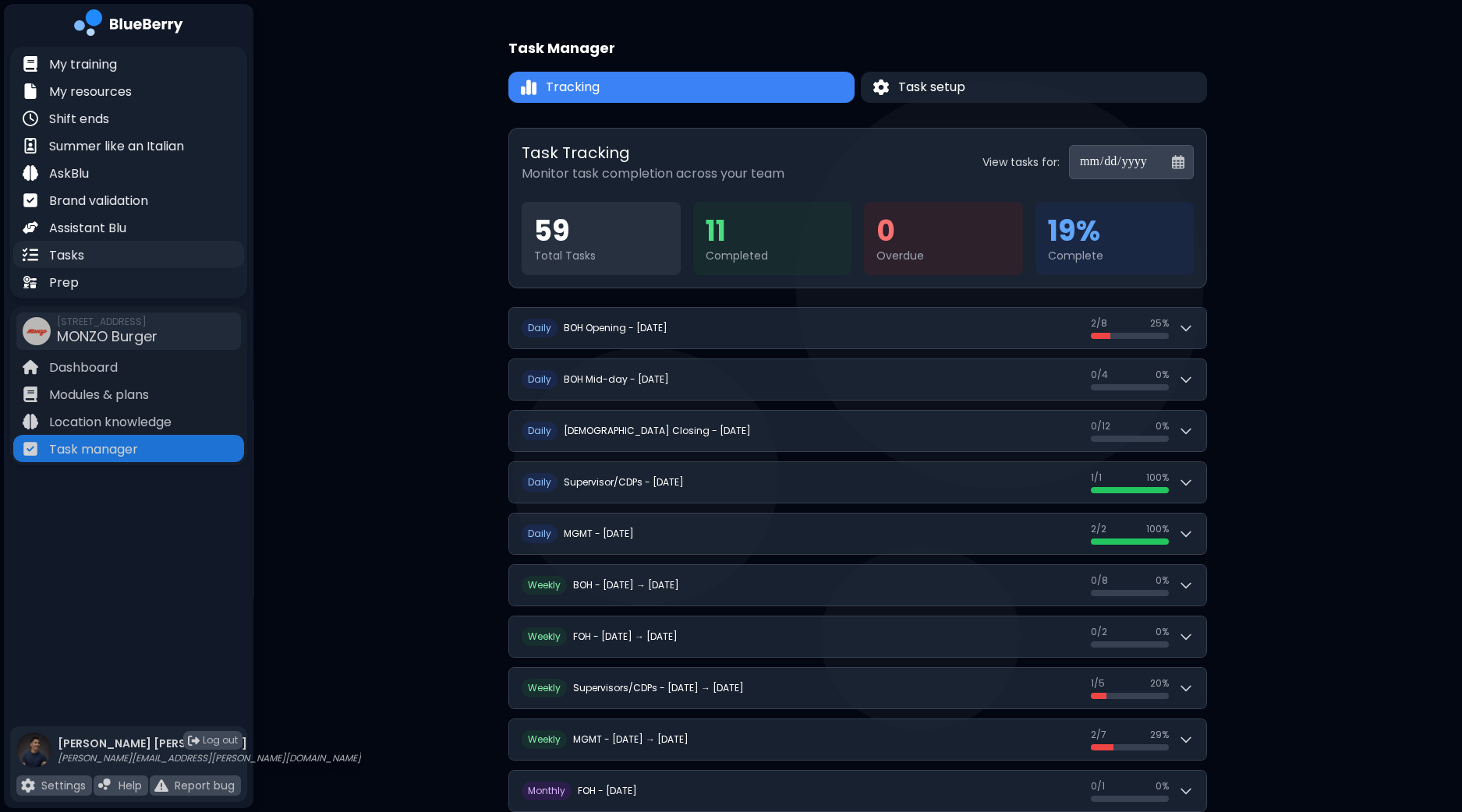
click at [119, 253] on div "Tasks" at bounding box center [128, 254] width 230 height 27
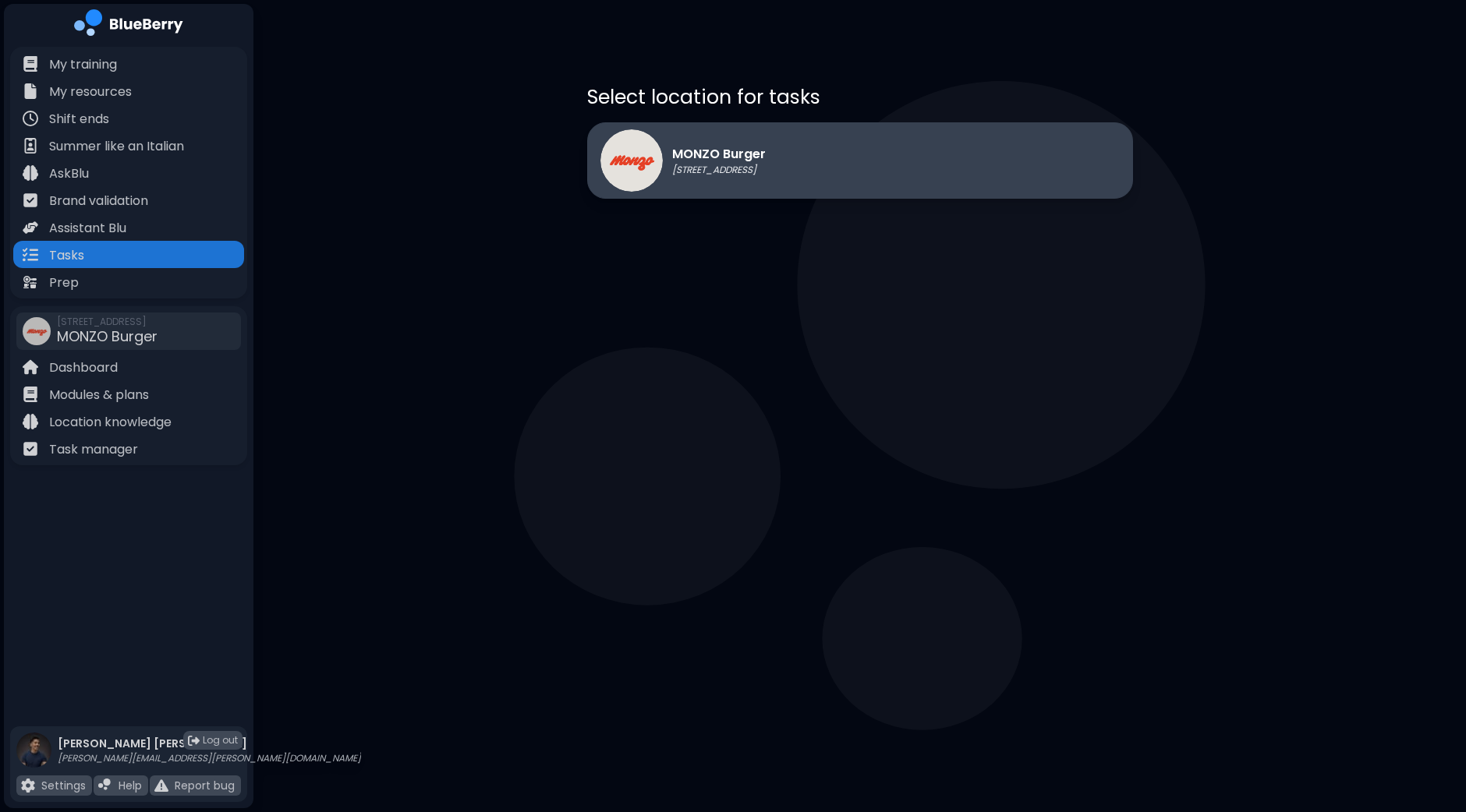
click at [824, 177] on div "MONZO Burger [STREET_ADDRESS]" at bounding box center [861, 161] width 546 height 76
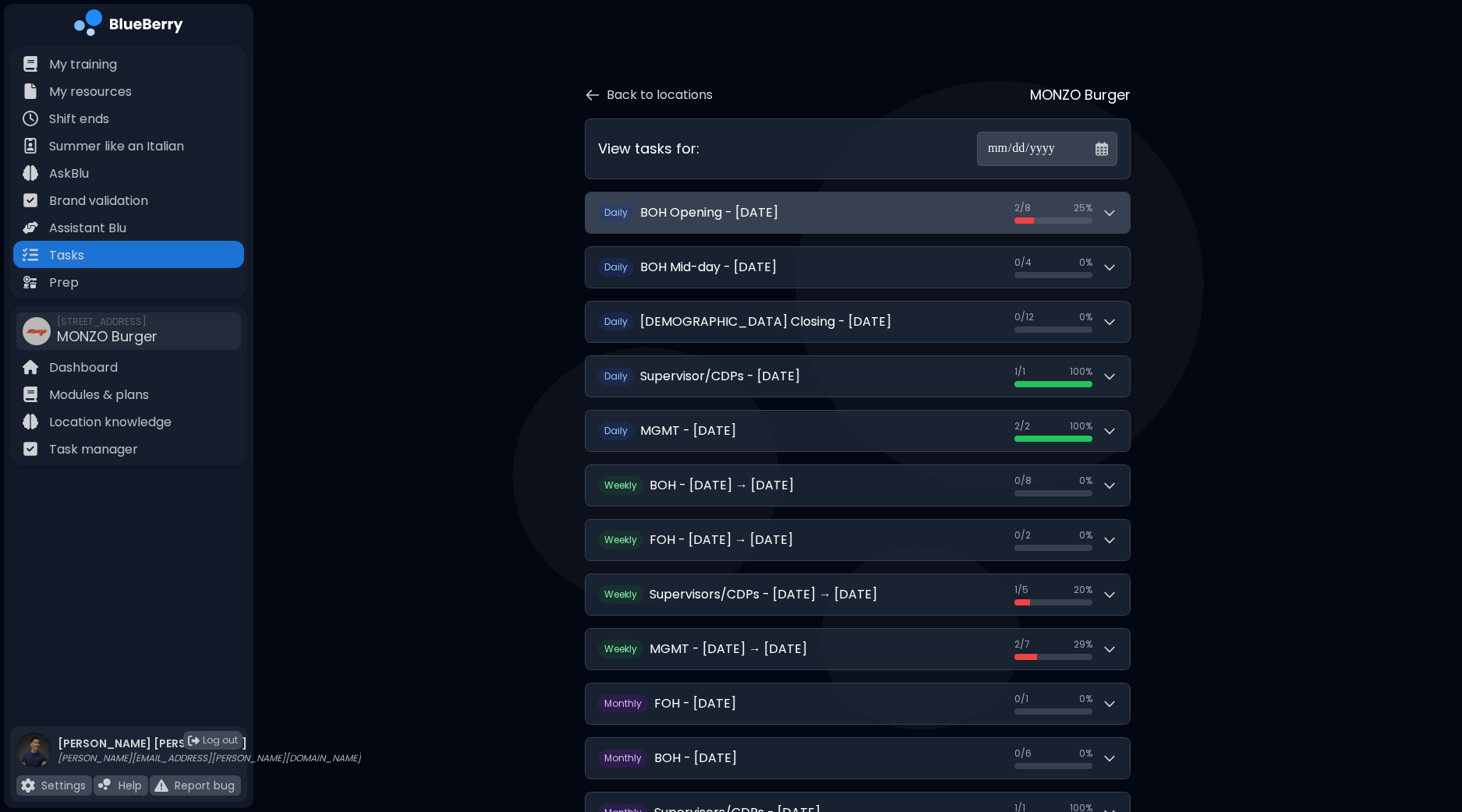
click at [1127, 213] on button "D aily BOH Opening - [DATE] 2 / 8 2 / 8 25 %" at bounding box center [858, 212] width 544 height 41
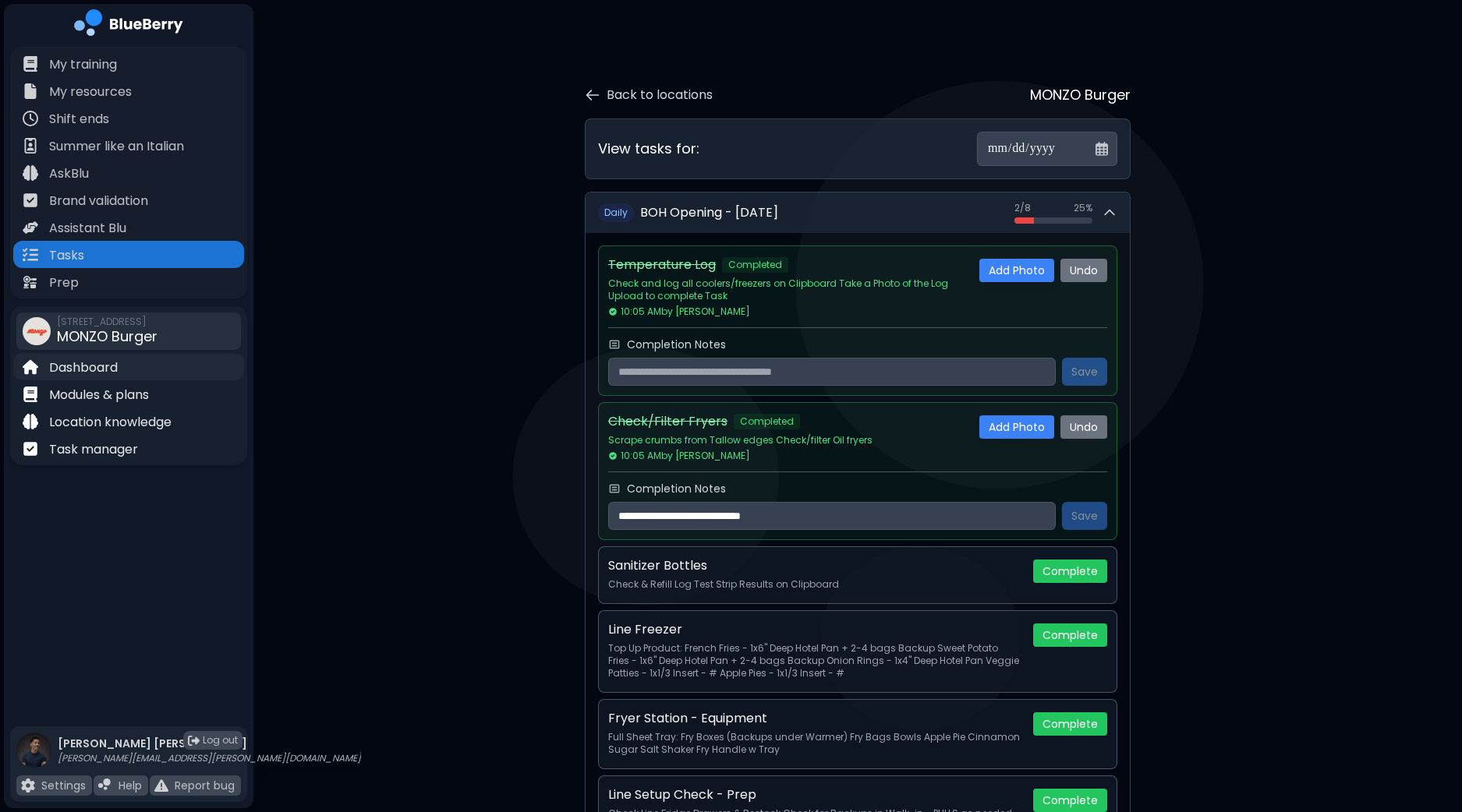
click at [86, 364] on p "Dashboard" at bounding box center [83, 368] width 69 height 19
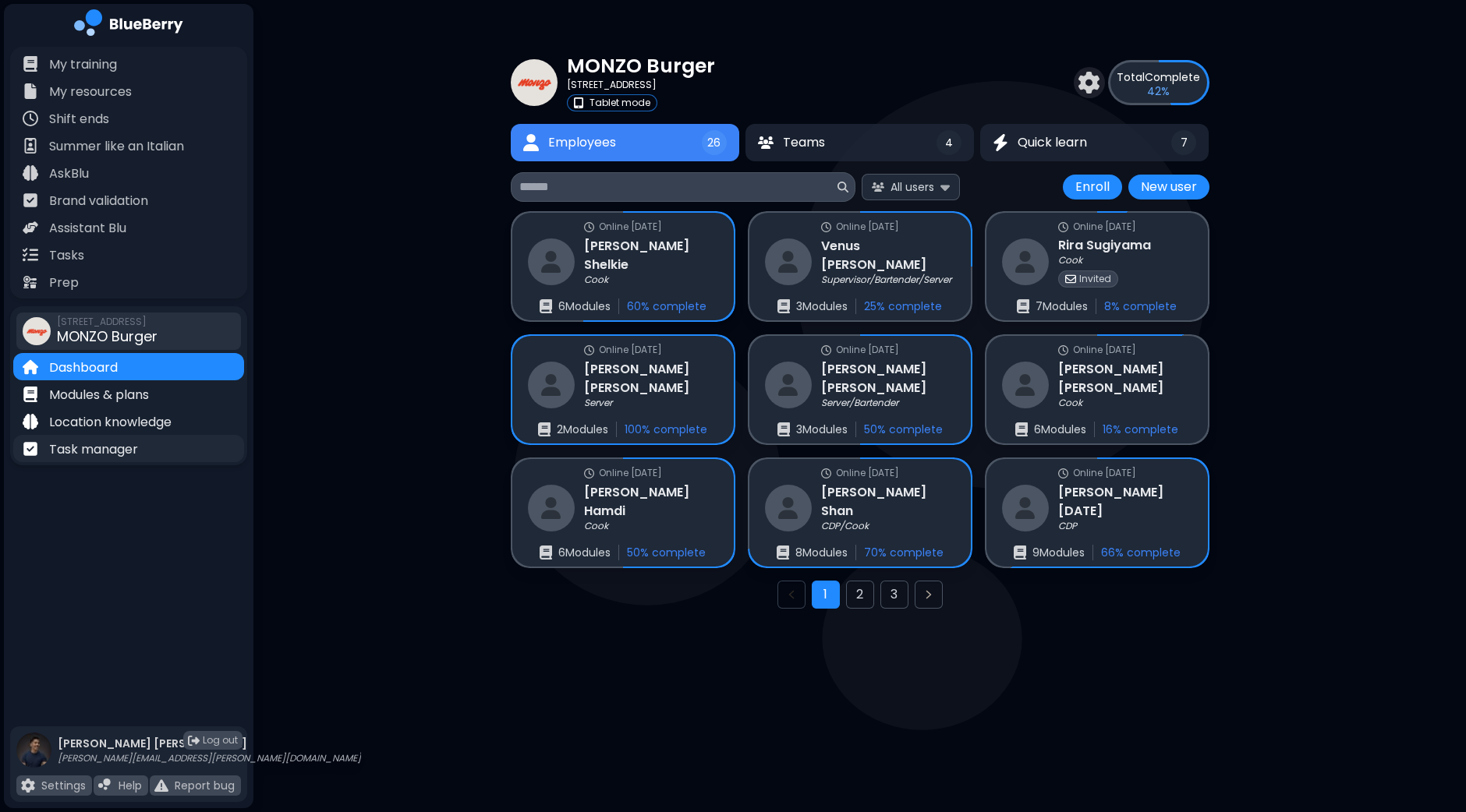
click at [161, 443] on div "Task manager" at bounding box center [128, 448] width 230 height 27
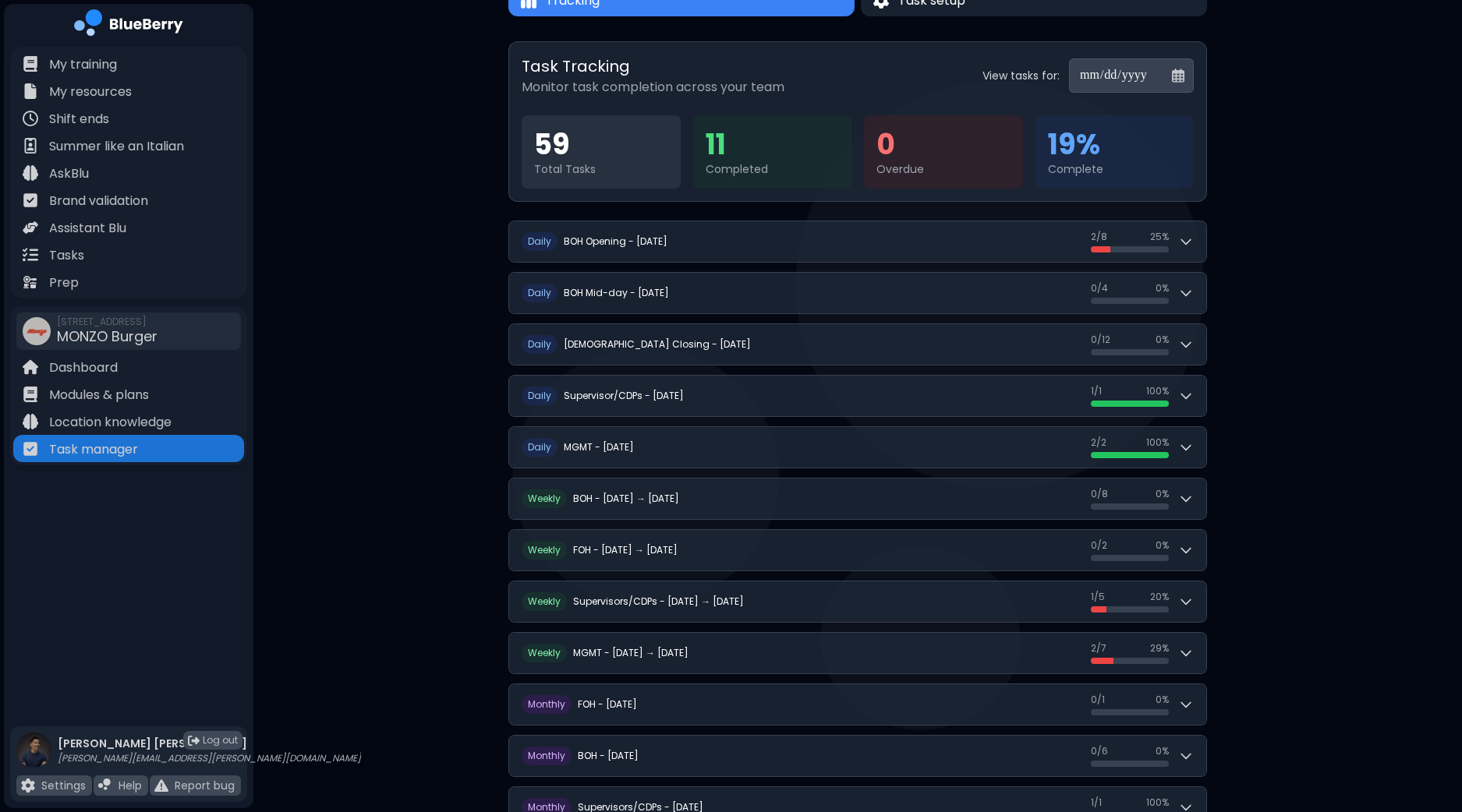
scroll to position [186, 0]
